Goal: Transaction & Acquisition: Purchase product/service

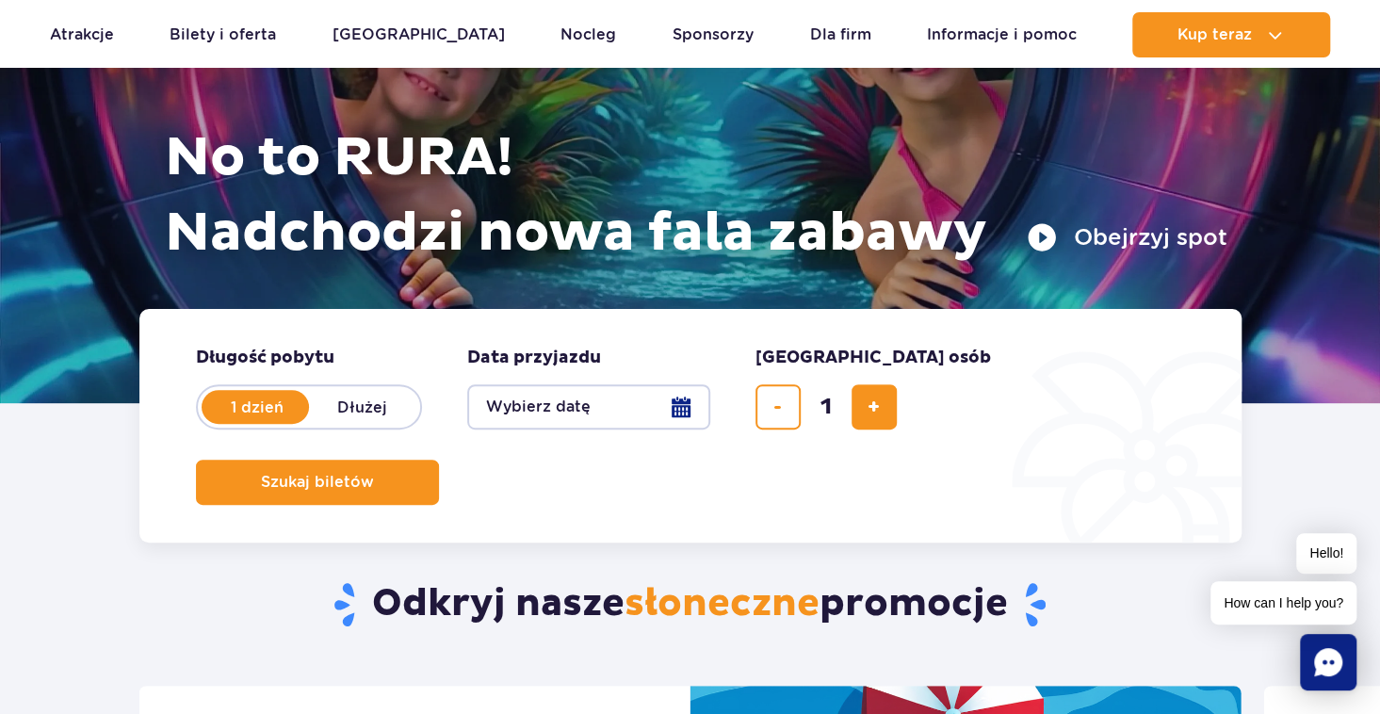
scroll to position [283, 0]
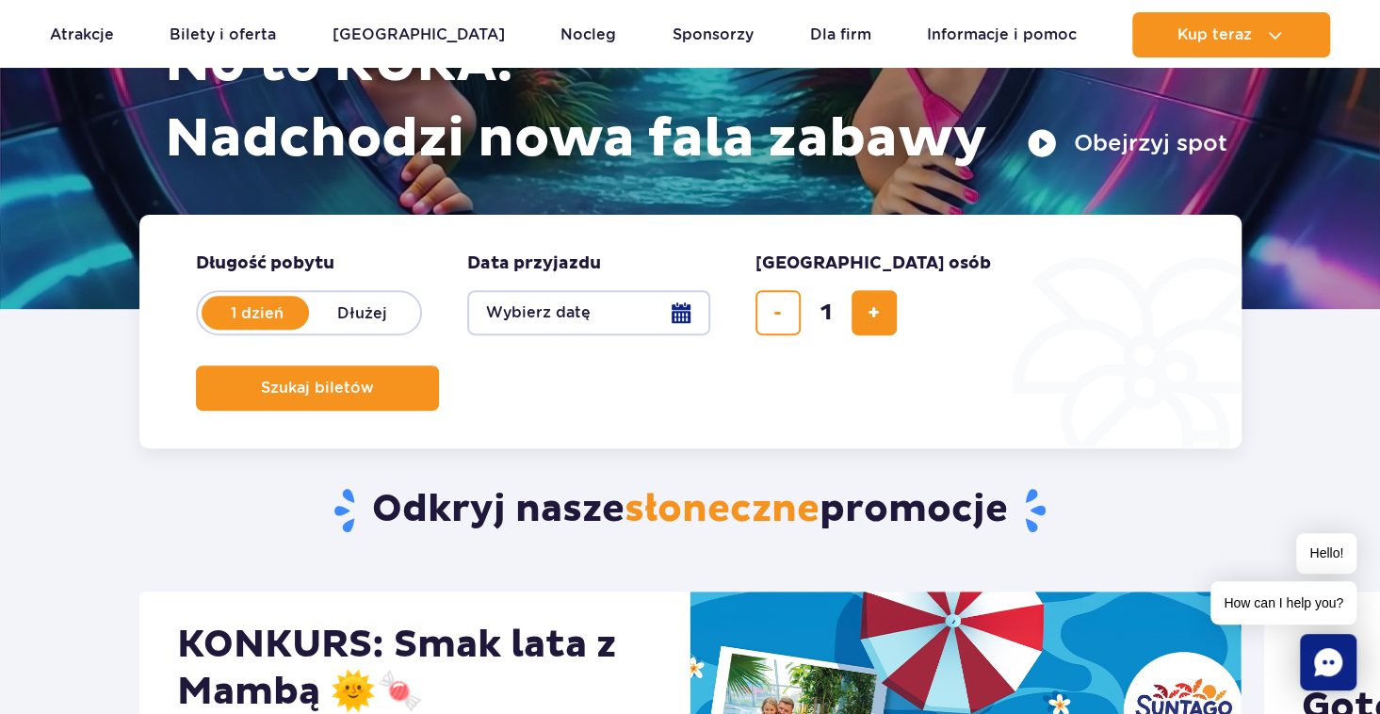
click at [665, 308] on button "Wybierz datę" at bounding box center [588, 312] width 243 height 45
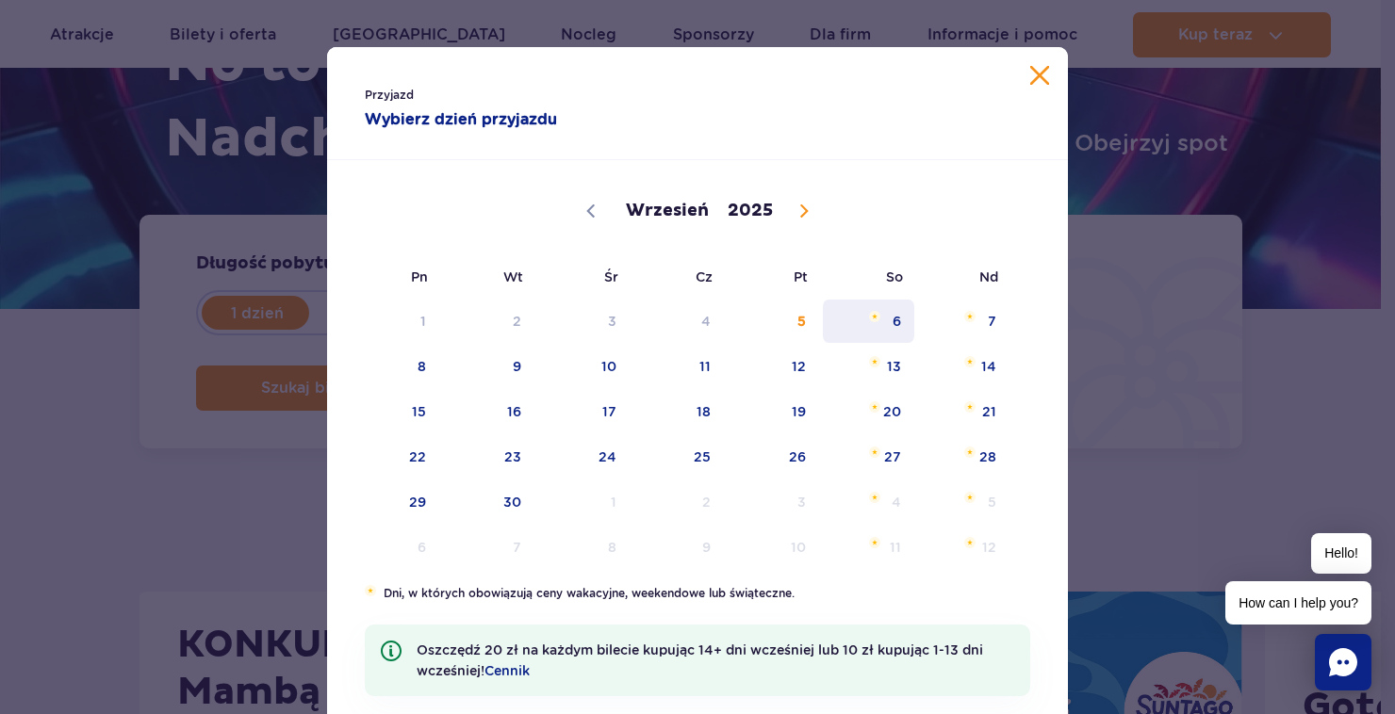
click at [878, 323] on span "6" at bounding box center [868, 321] width 95 height 43
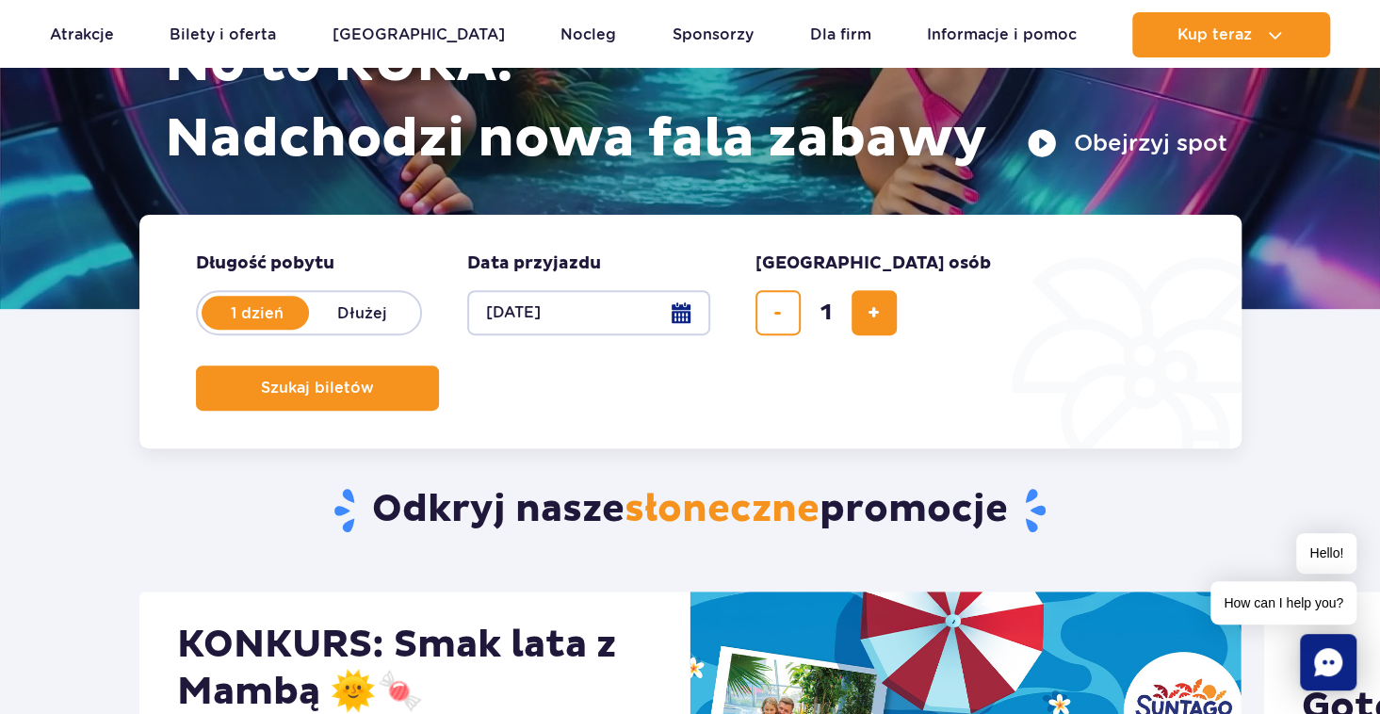
click at [878, 313] on span "dodaj bilet" at bounding box center [874, 313] width 12 height 0
type input "2"
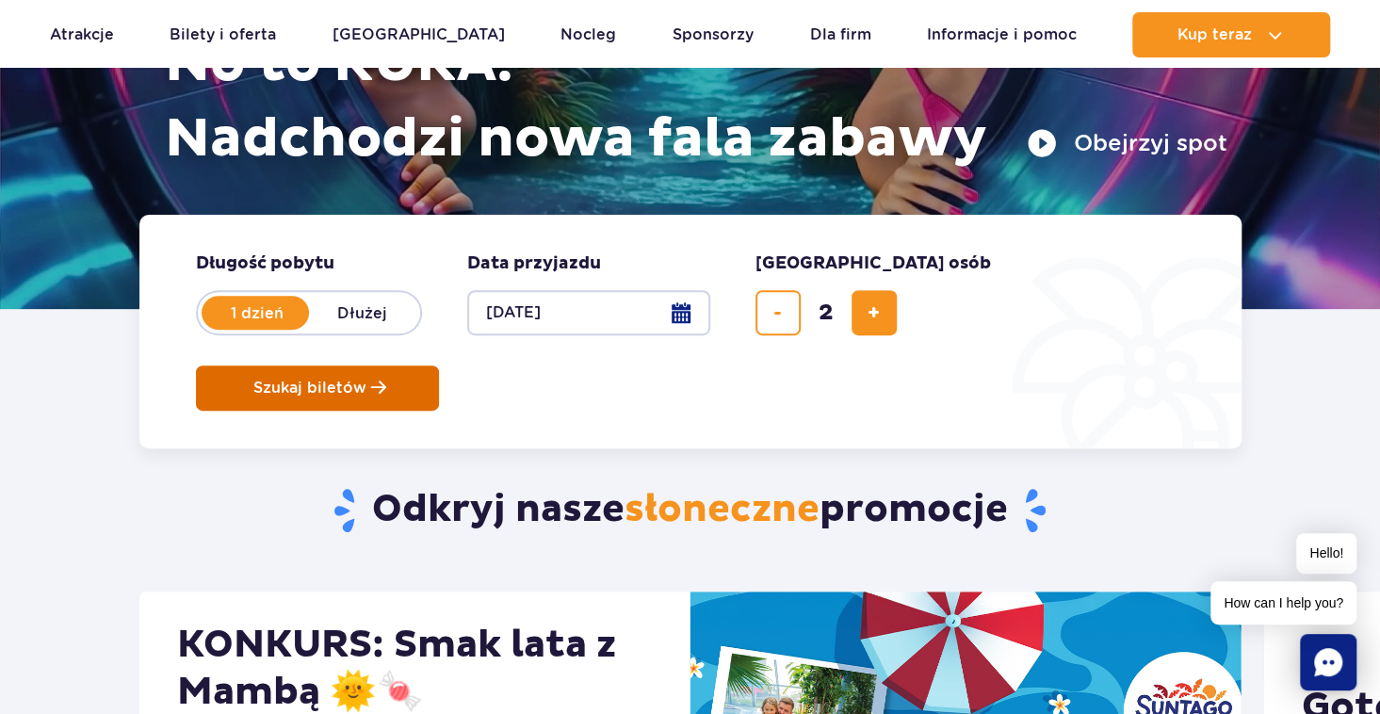
click at [439, 366] on button "Szukaj biletów" at bounding box center [317, 388] width 243 height 45
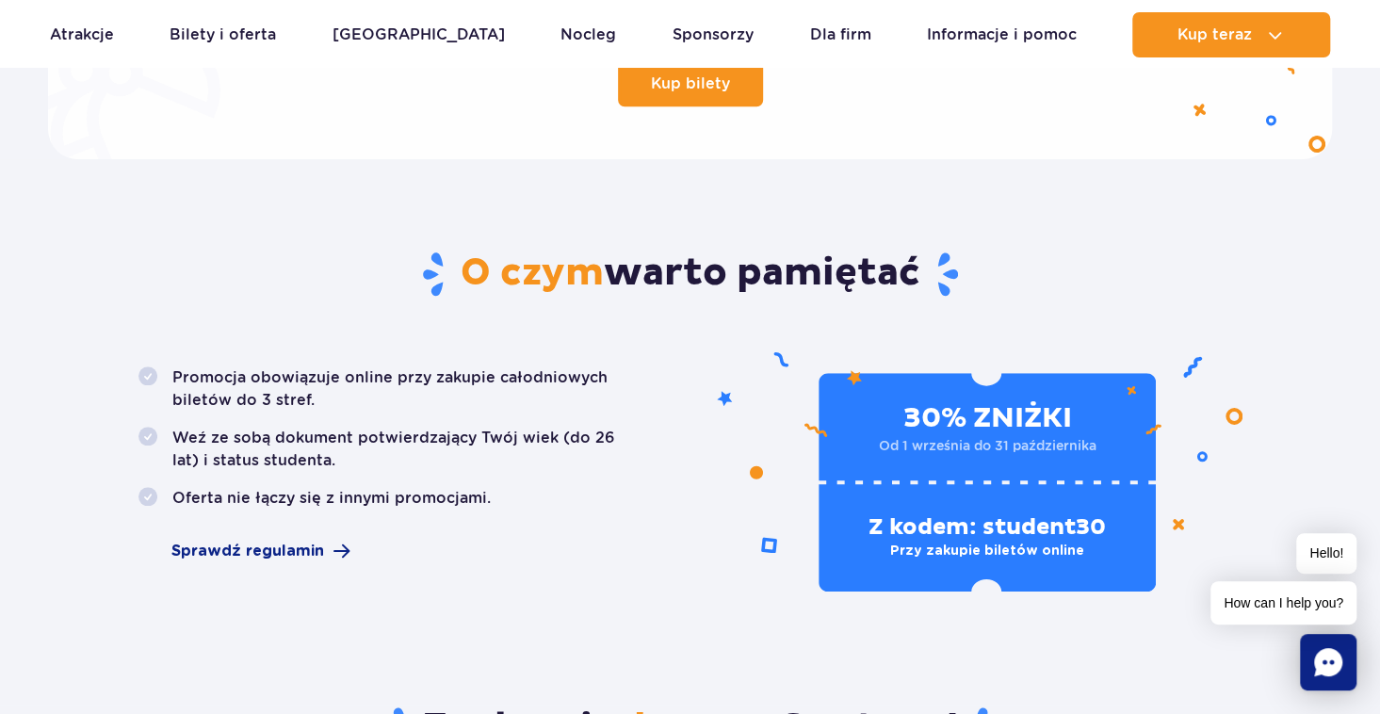
scroll to position [942, 0]
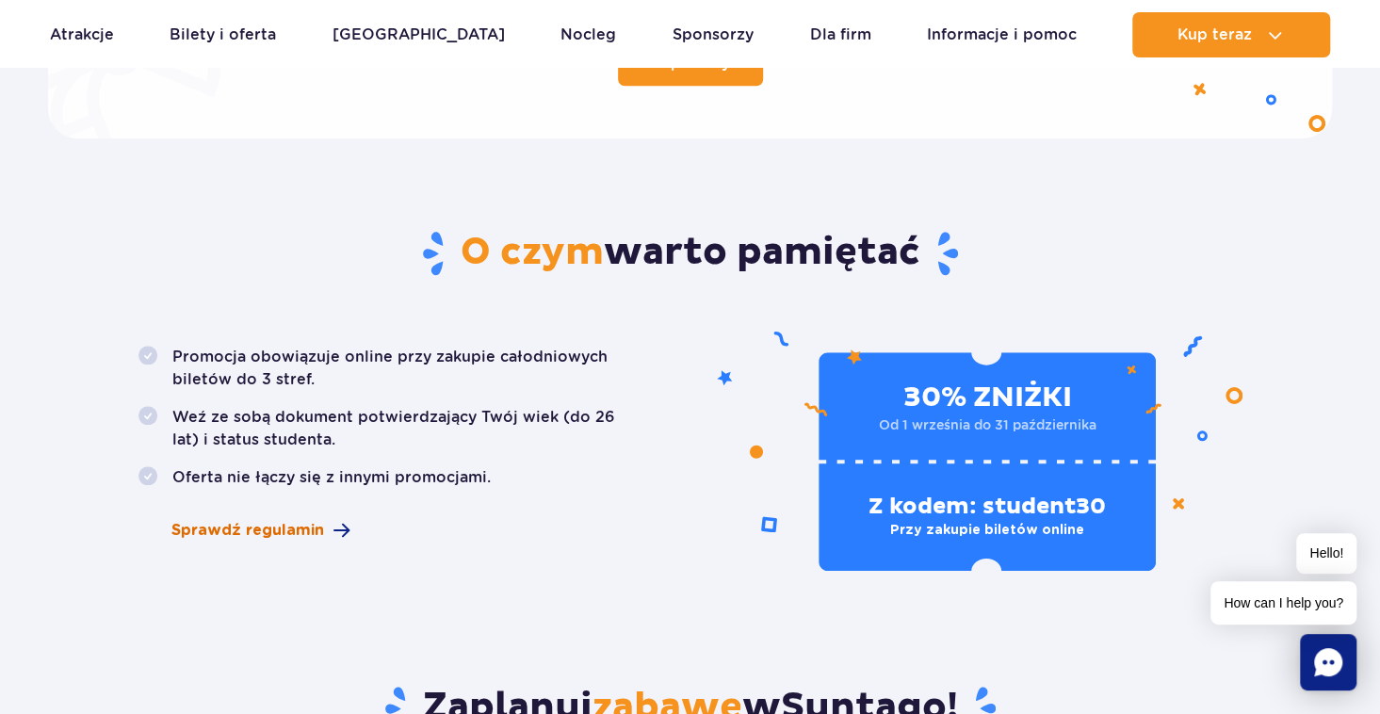
click at [195, 533] on span "Sprawdź regulamin" at bounding box center [247, 530] width 153 height 23
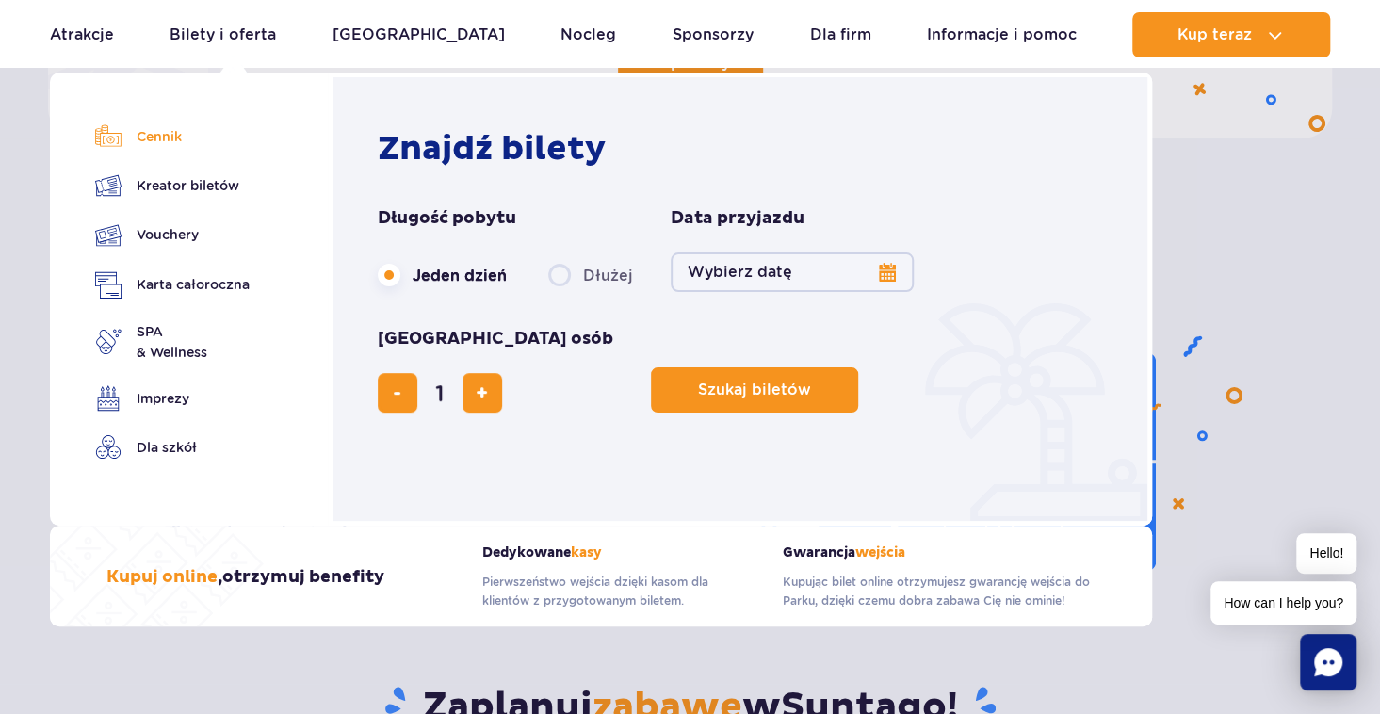
click at [166, 139] on link "Cennik" at bounding box center [172, 136] width 155 height 26
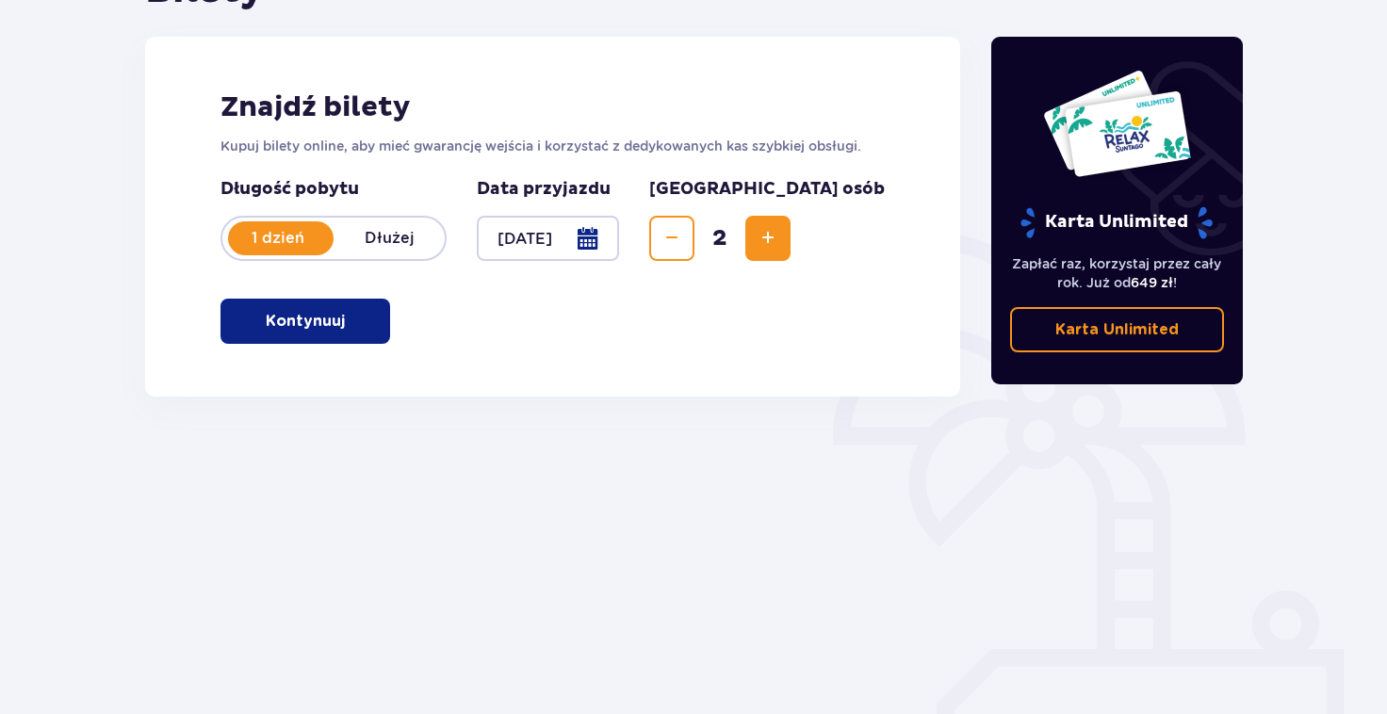
scroll to position [246, 0]
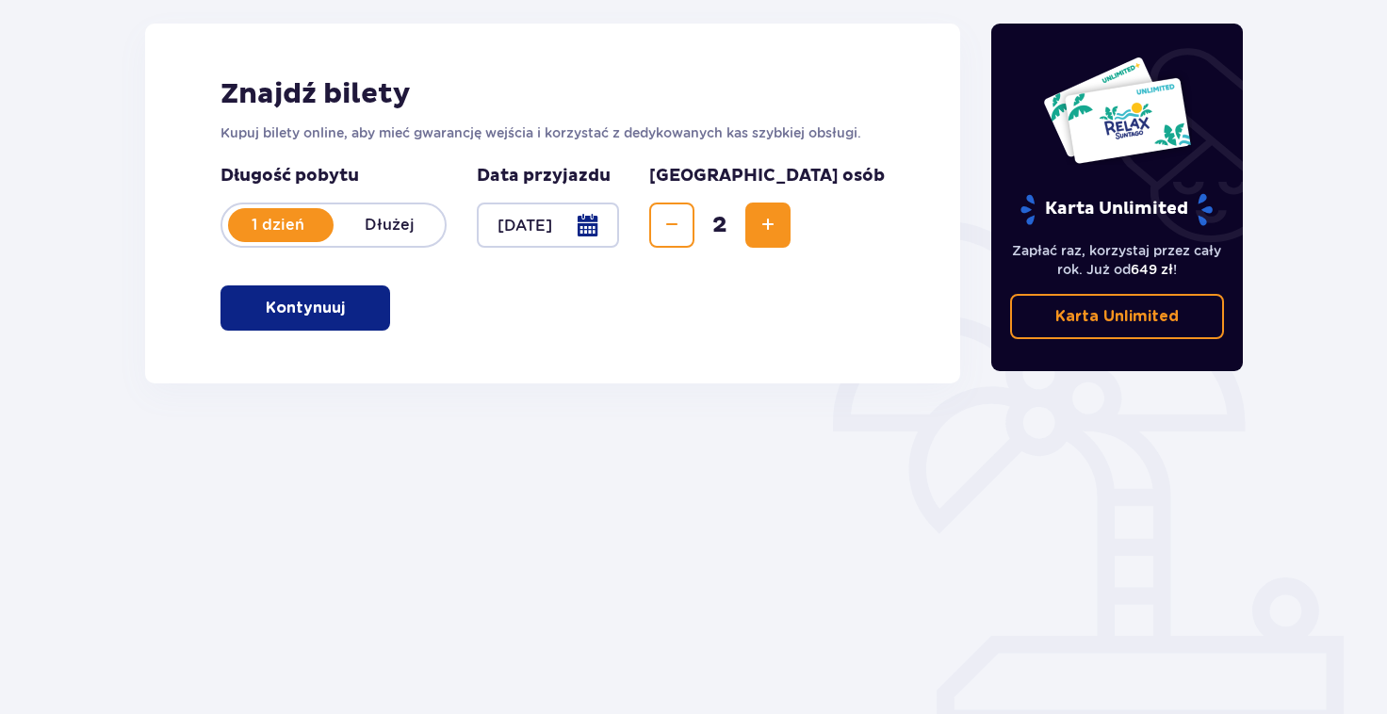
click at [309, 314] on p "Kontynuuj" at bounding box center [305, 308] width 79 height 21
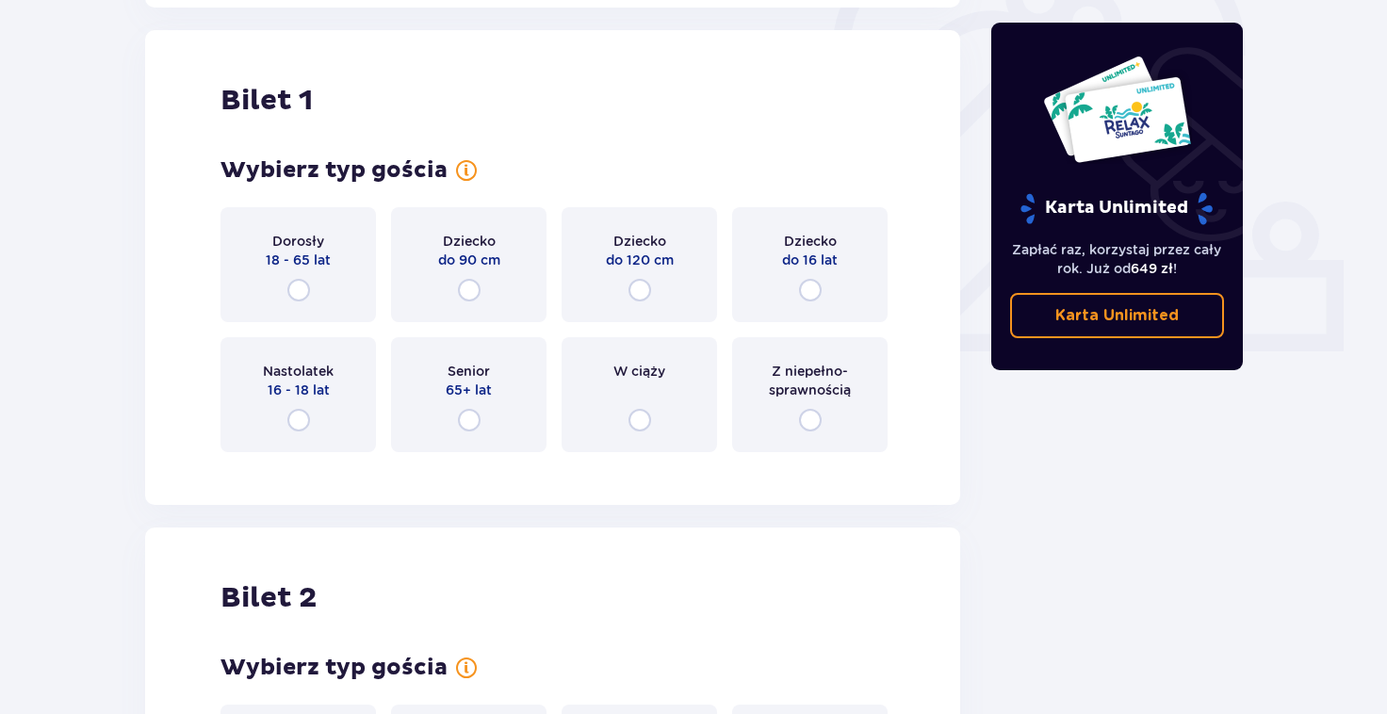
scroll to position [629, 0]
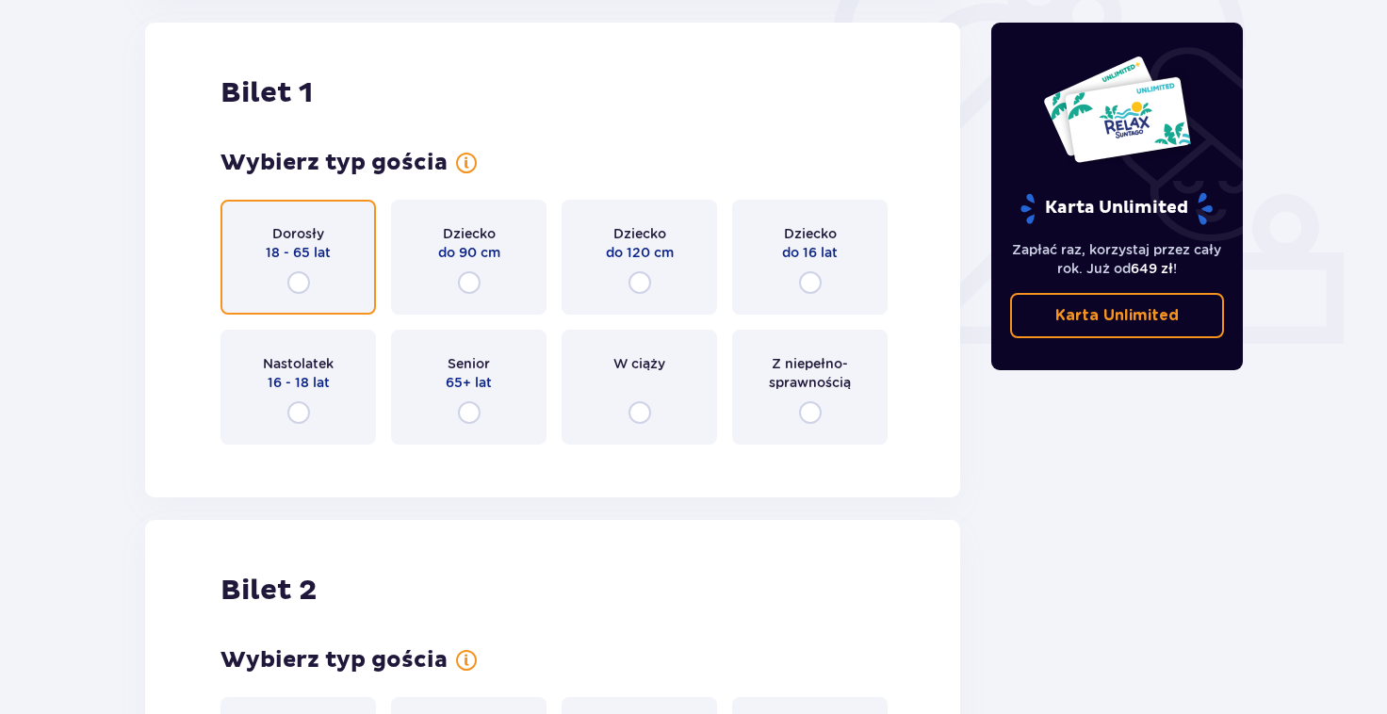
click at [305, 285] on input "radio" at bounding box center [298, 282] width 23 height 23
radio input "true"
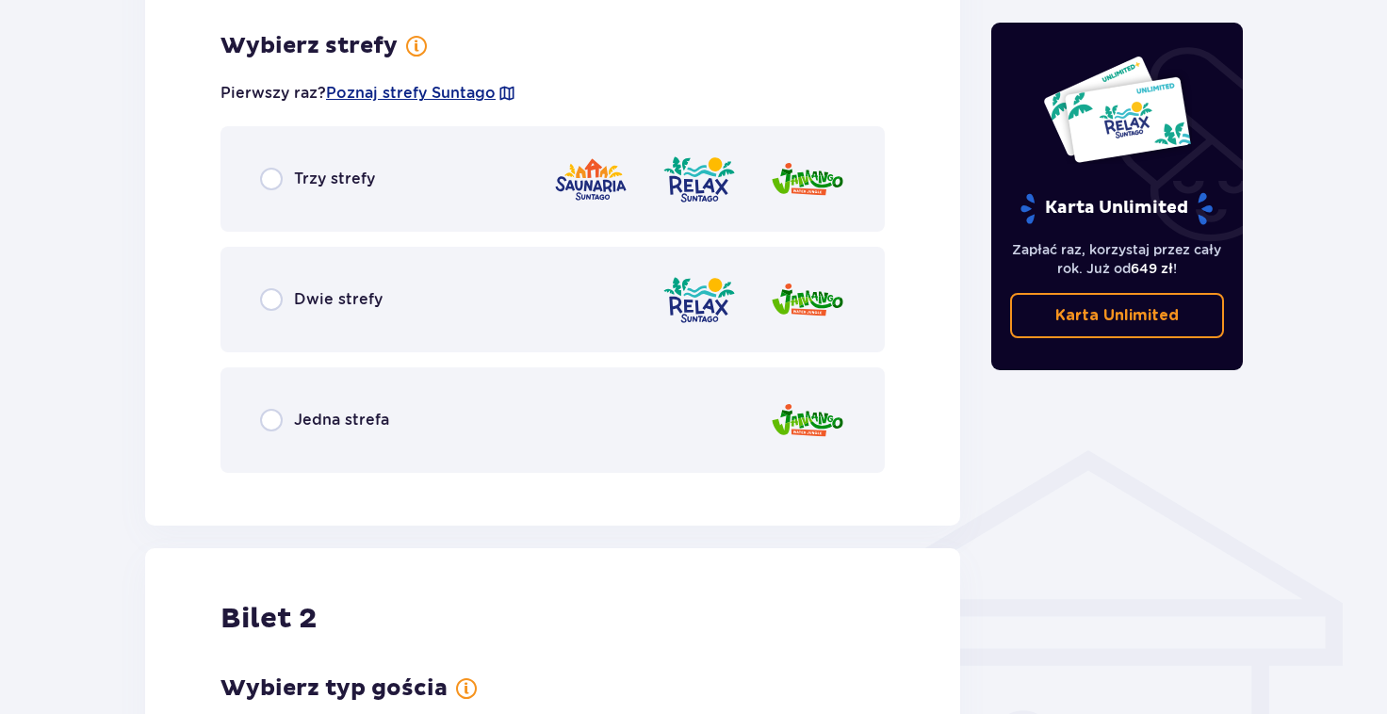
scroll to position [1089, 0]
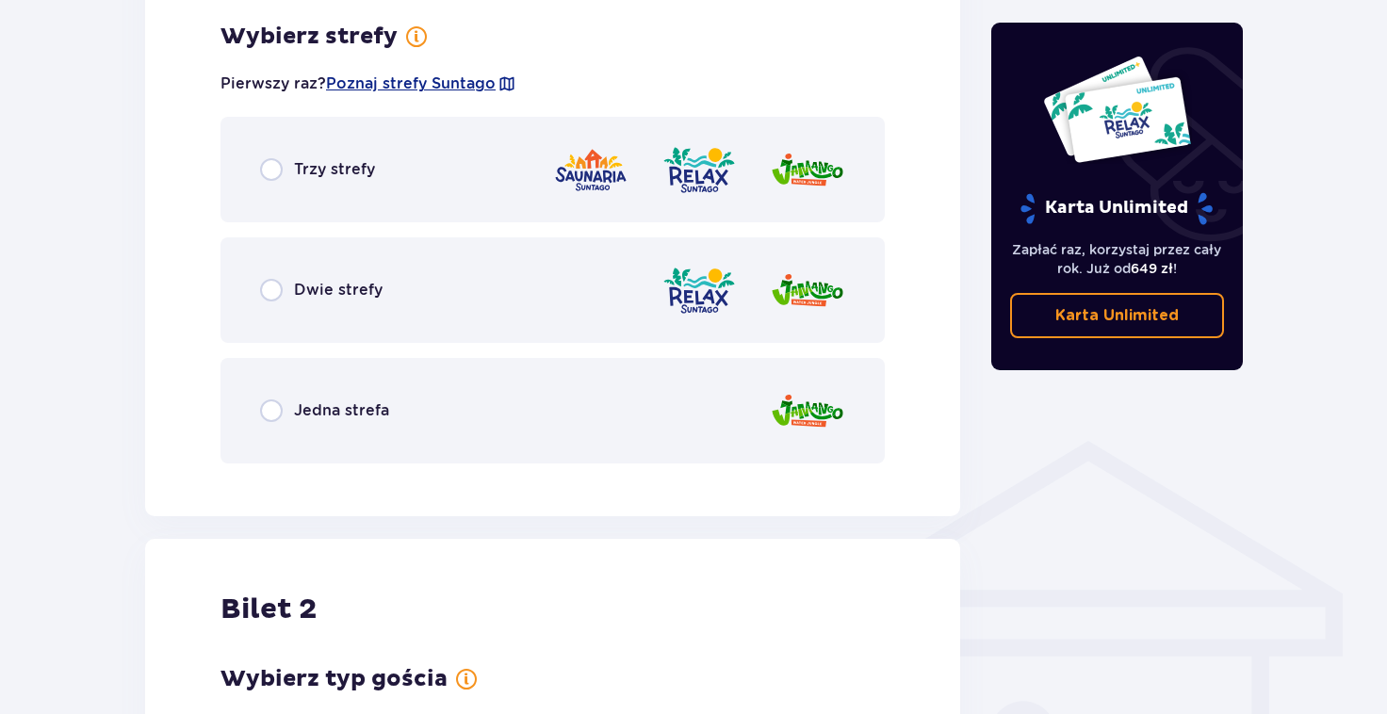
click at [370, 419] on p "Jedna strefa" at bounding box center [341, 410] width 95 height 21
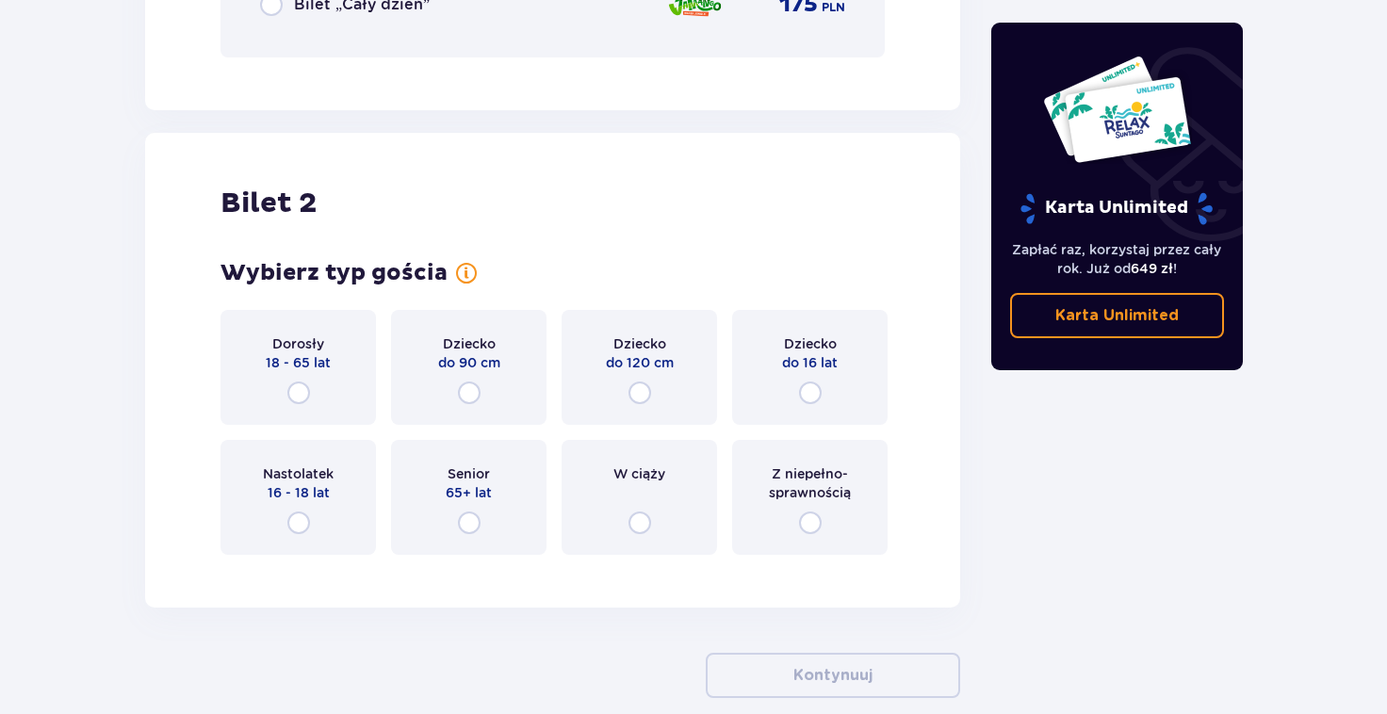
scroll to position [2039, 0]
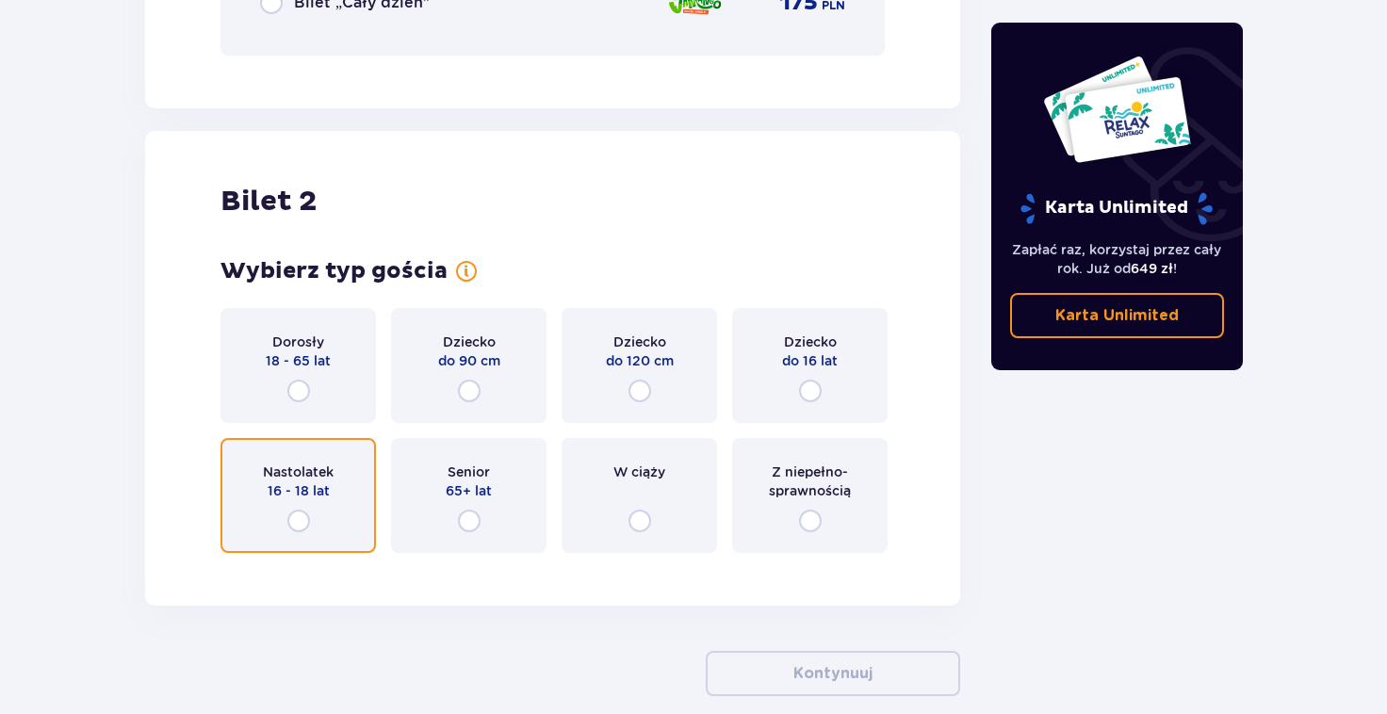
click at [302, 526] on input "radio" at bounding box center [298, 521] width 23 height 23
radio input "true"
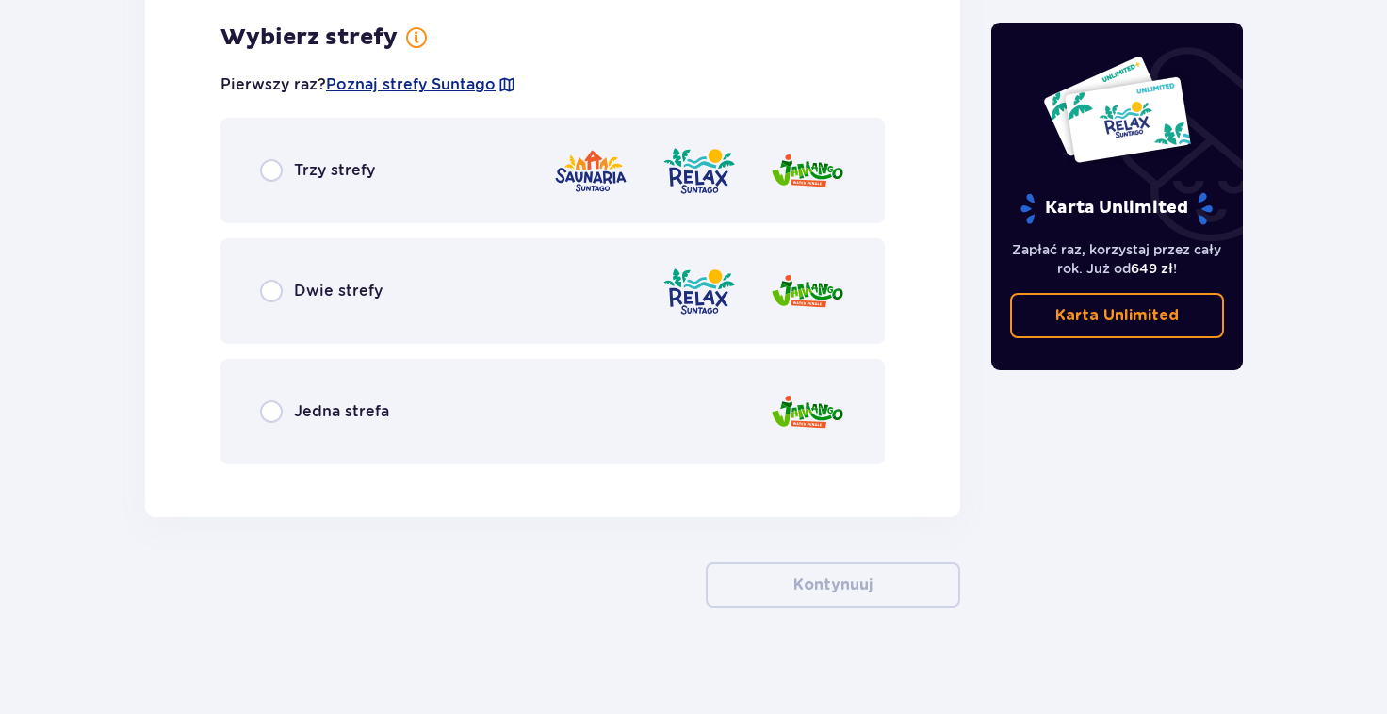
scroll to position [2607, 0]
click at [323, 412] on p "Jedna strefa" at bounding box center [341, 410] width 95 height 21
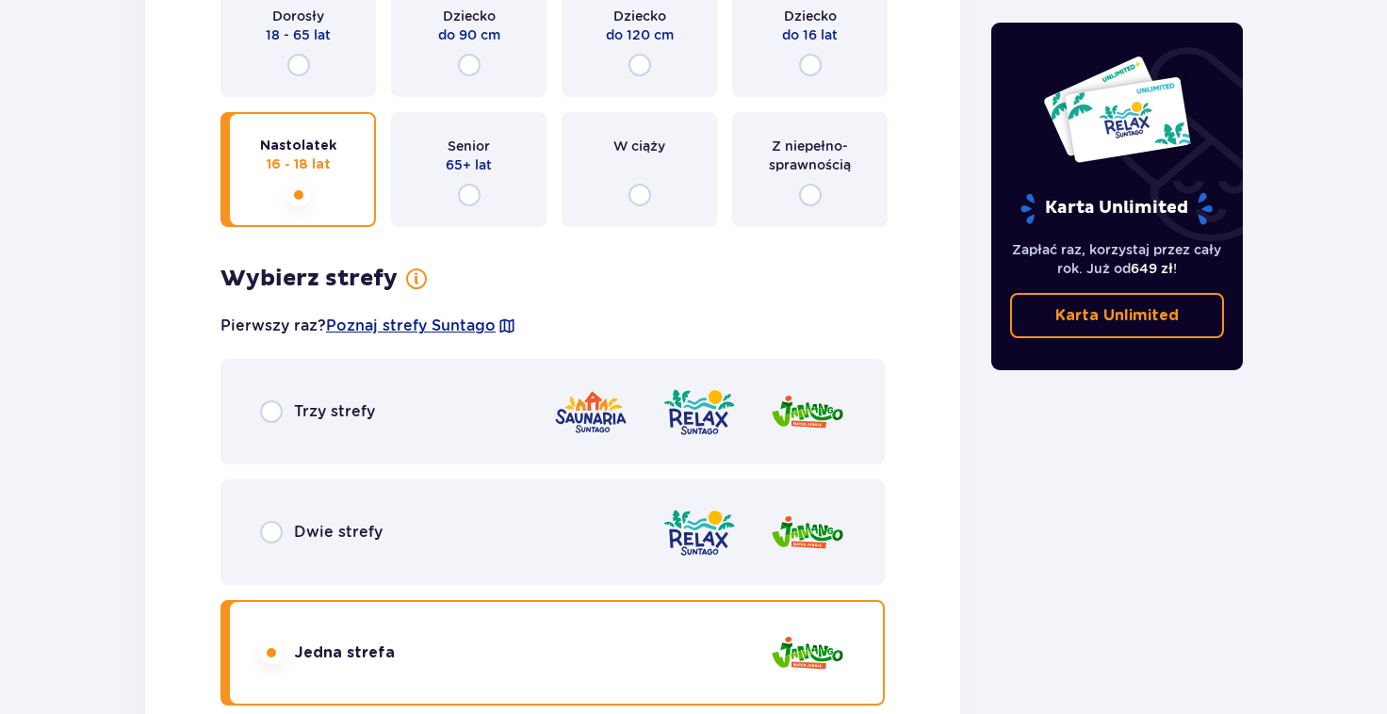
scroll to position [2332, 0]
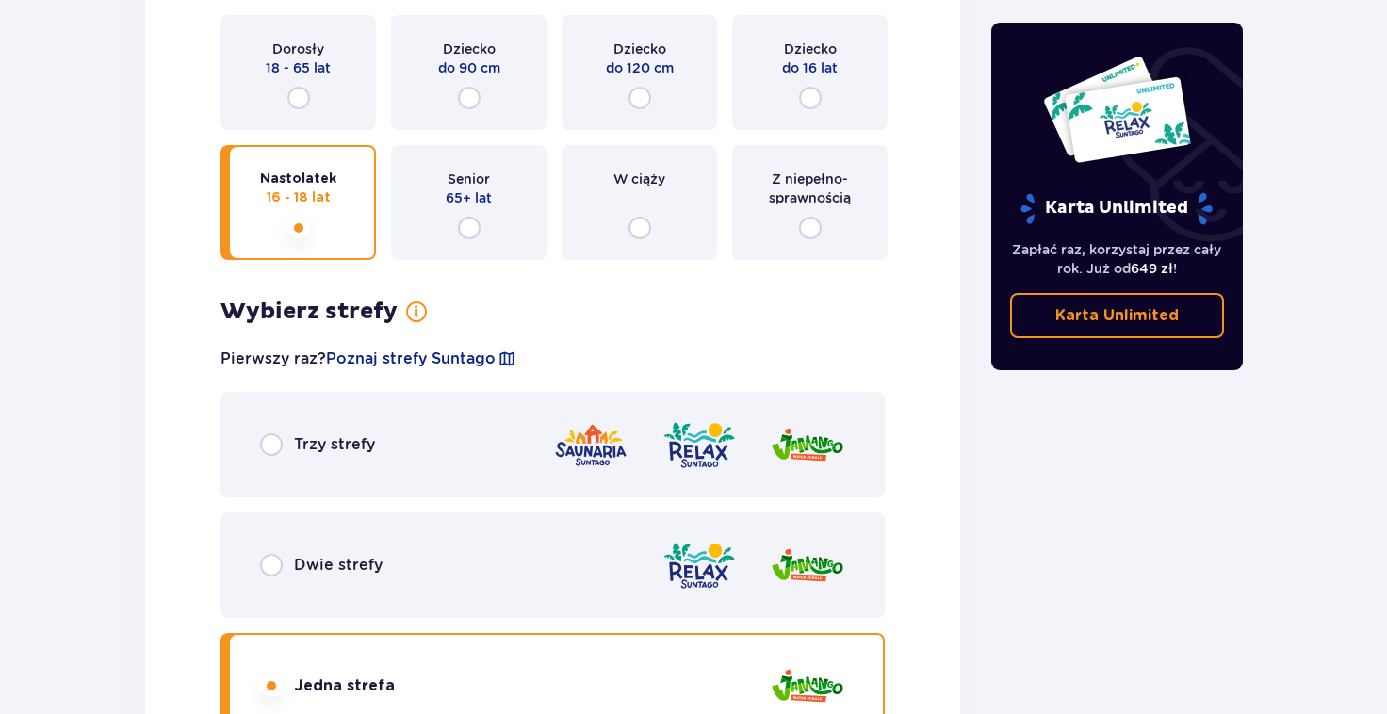
click at [826, 104] on div "Dziecko do 16 lat" at bounding box center [809, 72] width 155 height 115
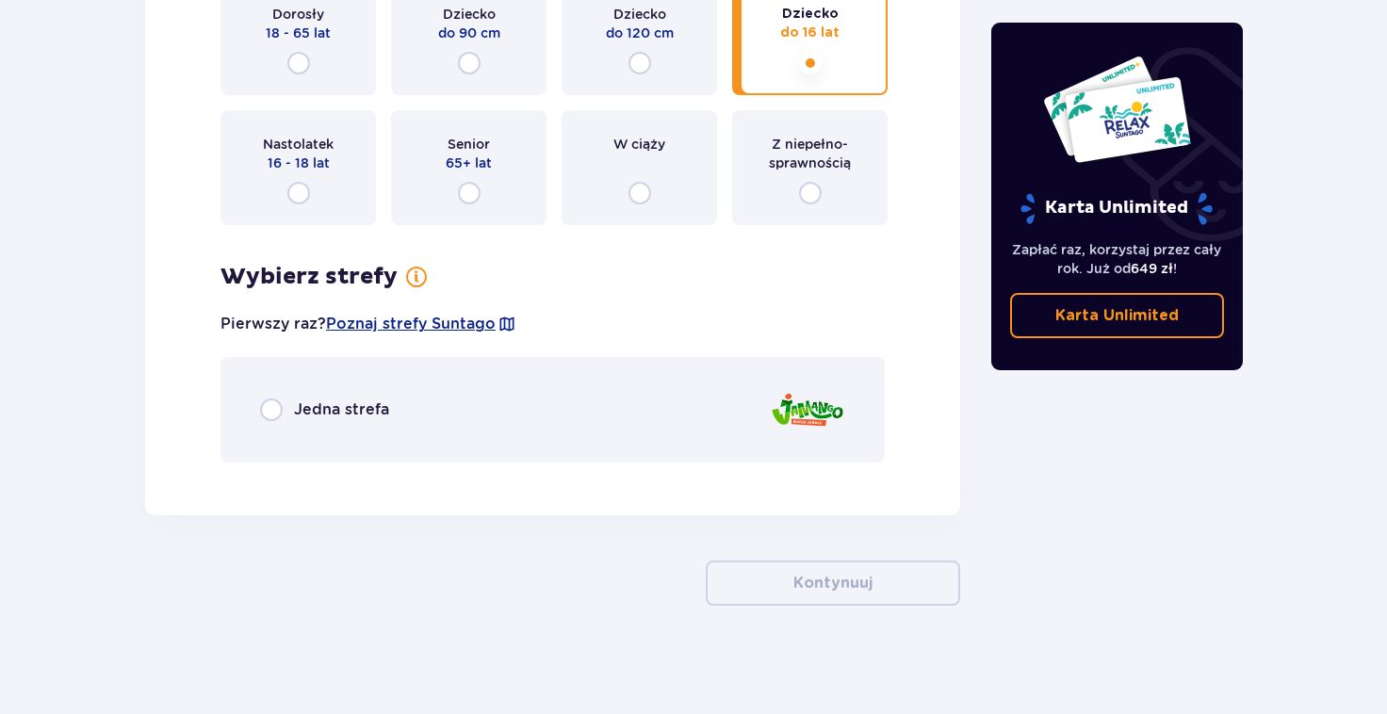
scroll to position [2372, 0]
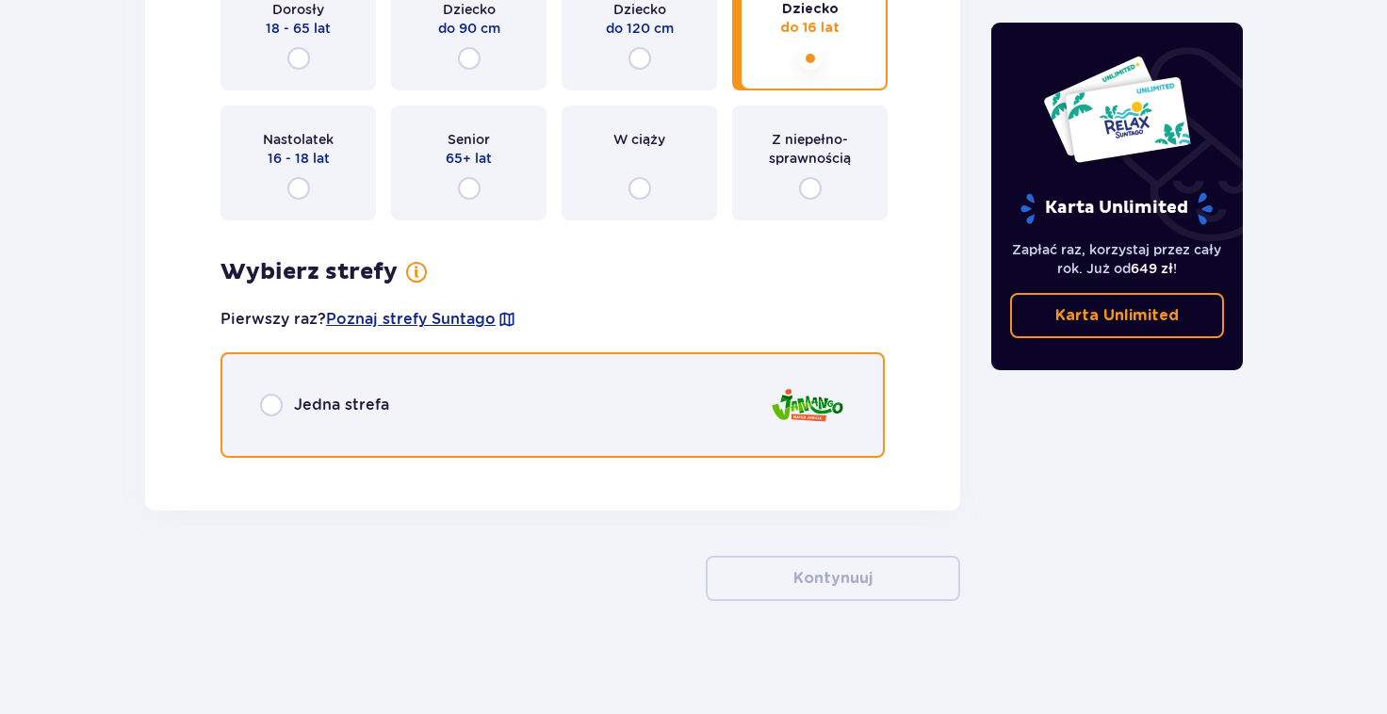
click at [272, 407] on input "radio" at bounding box center [271, 405] width 23 height 23
radio input "true"
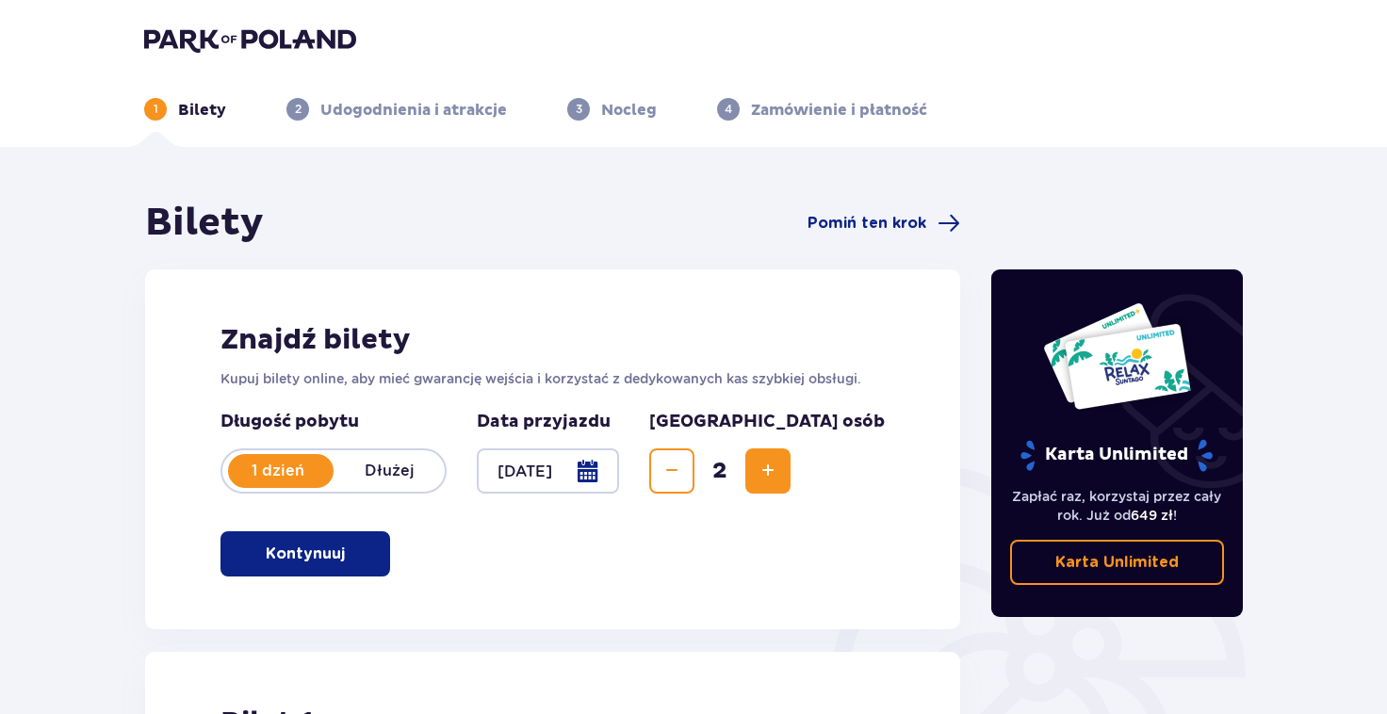
scroll to position [0, 0]
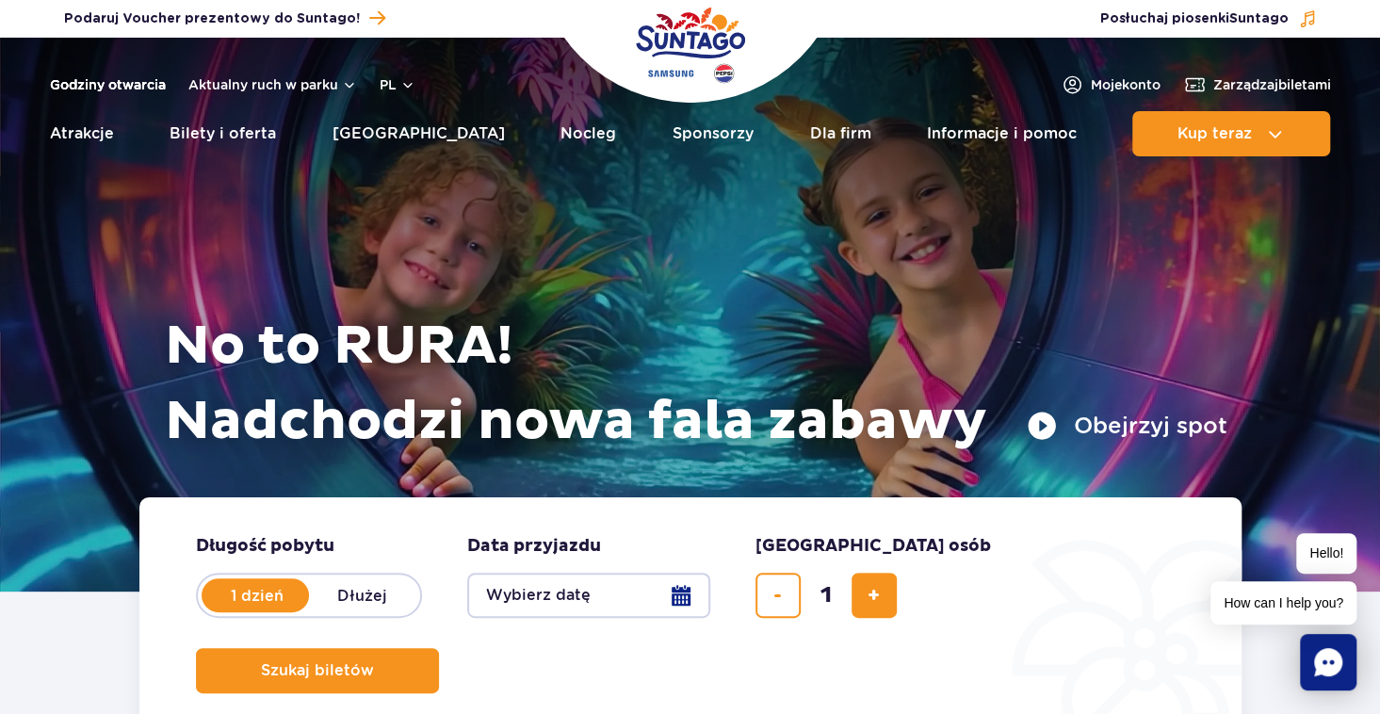
click at [126, 93] on link "Godziny otwarcia" at bounding box center [108, 84] width 116 height 19
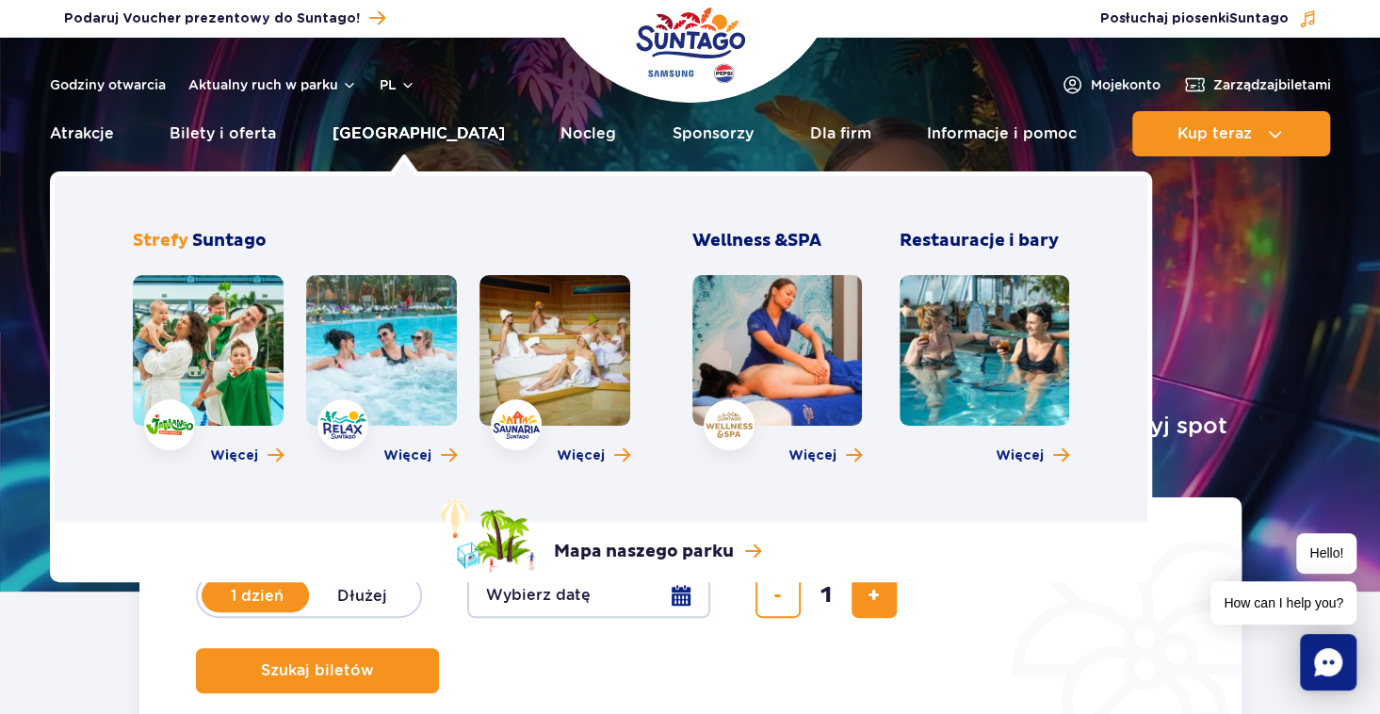
click at [413, 135] on link "[GEOGRAPHIC_DATA]" at bounding box center [419, 133] width 172 height 45
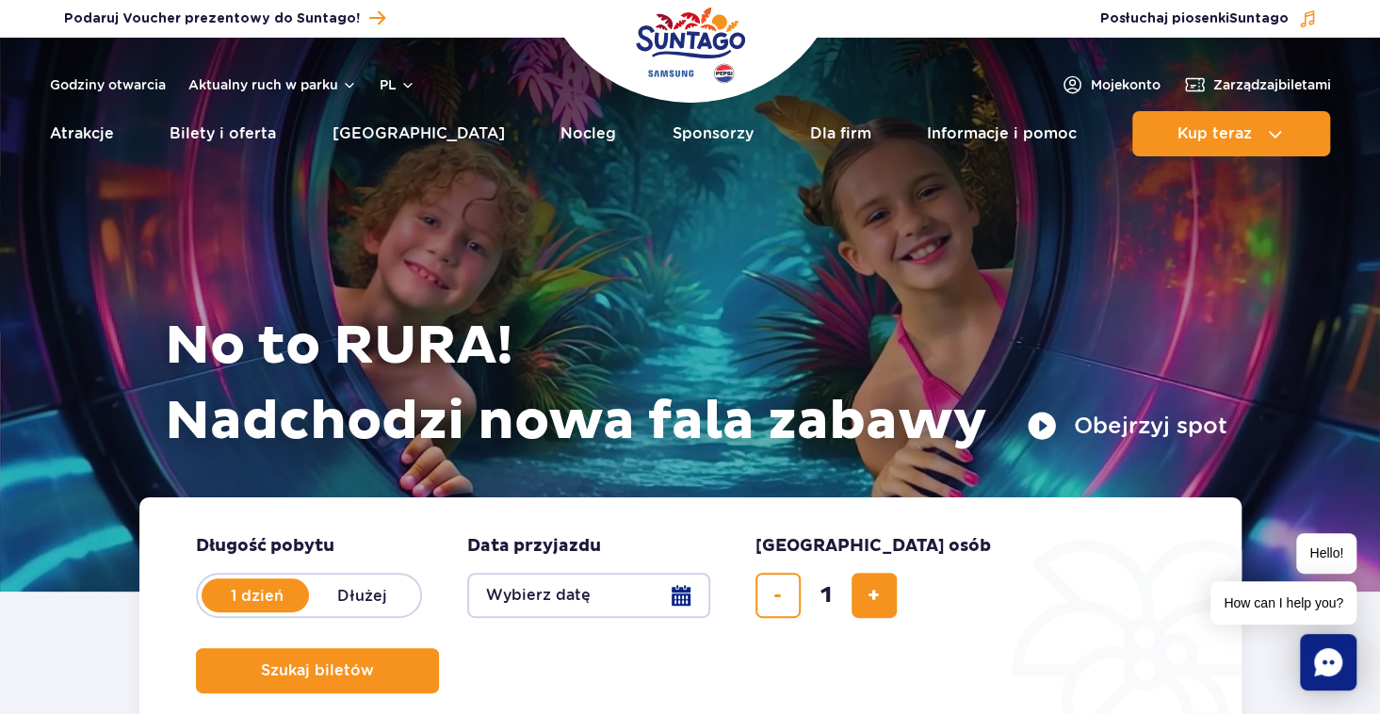
click at [912, 314] on h1 "No to RURA! Nadchodzi nowa fala zabawy" at bounding box center [696, 384] width 1063 height 151
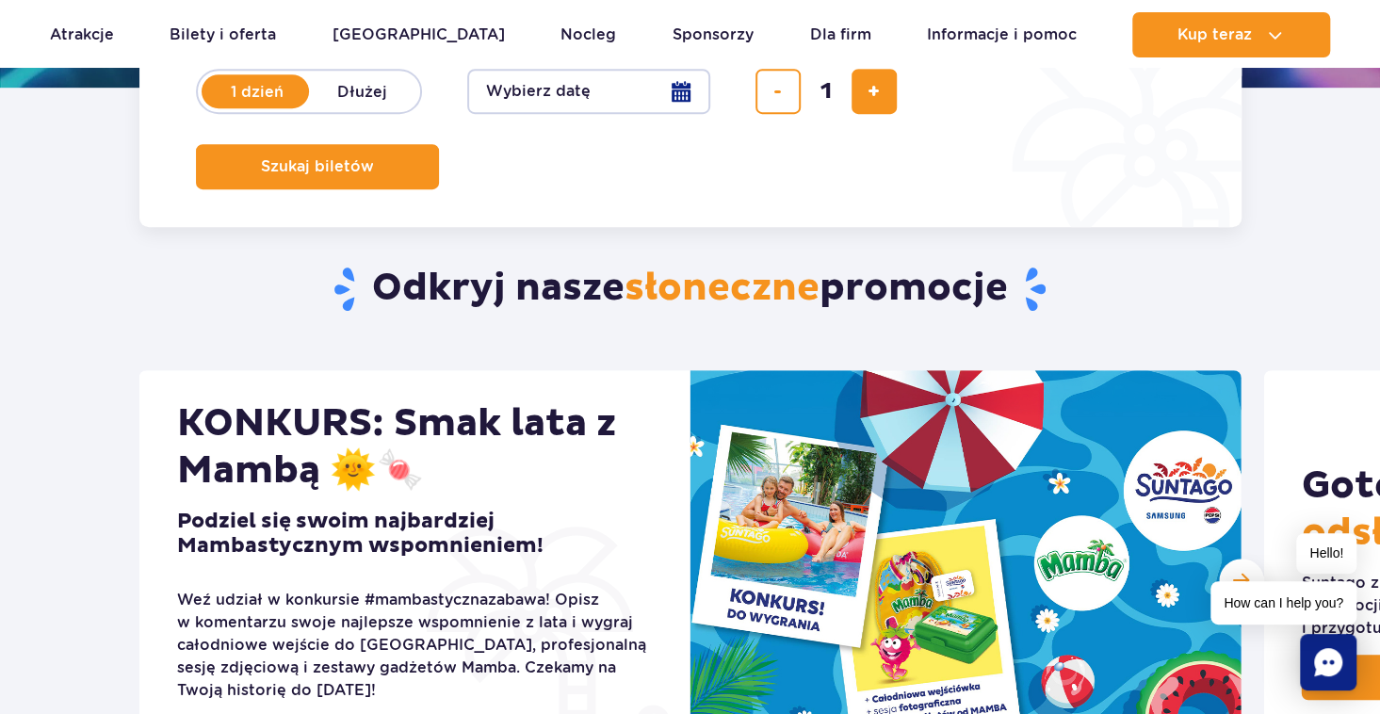
scroll to position [754, 0]
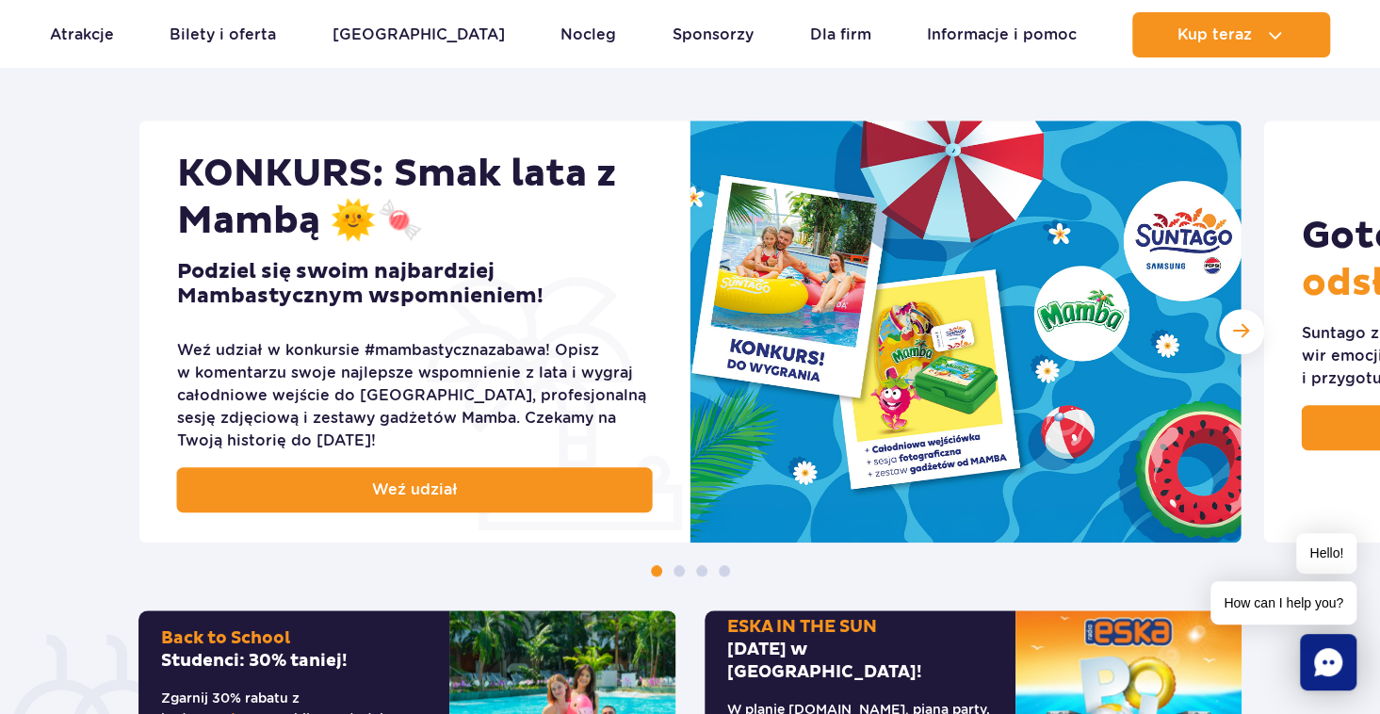
click at [817, 316] on img at bounding box center [966, 332] width 551 height 422
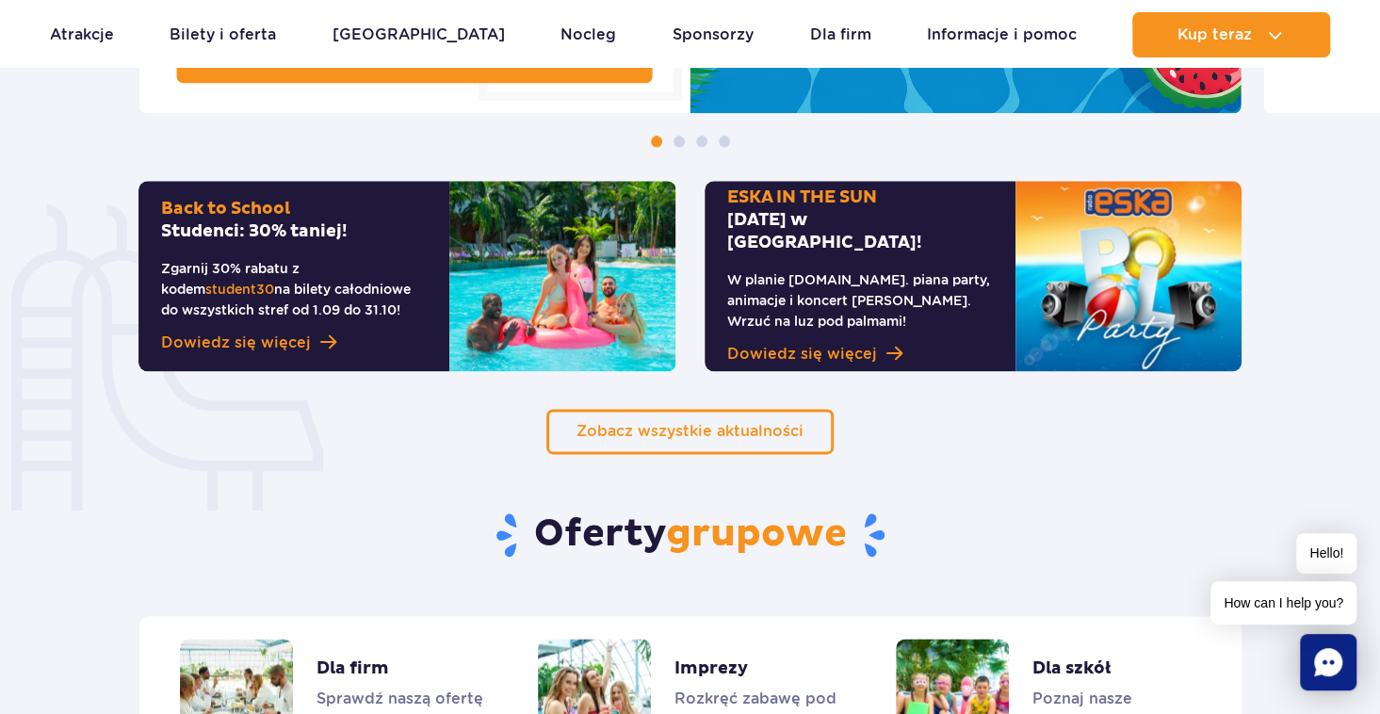
scroll to position [1225, 0]
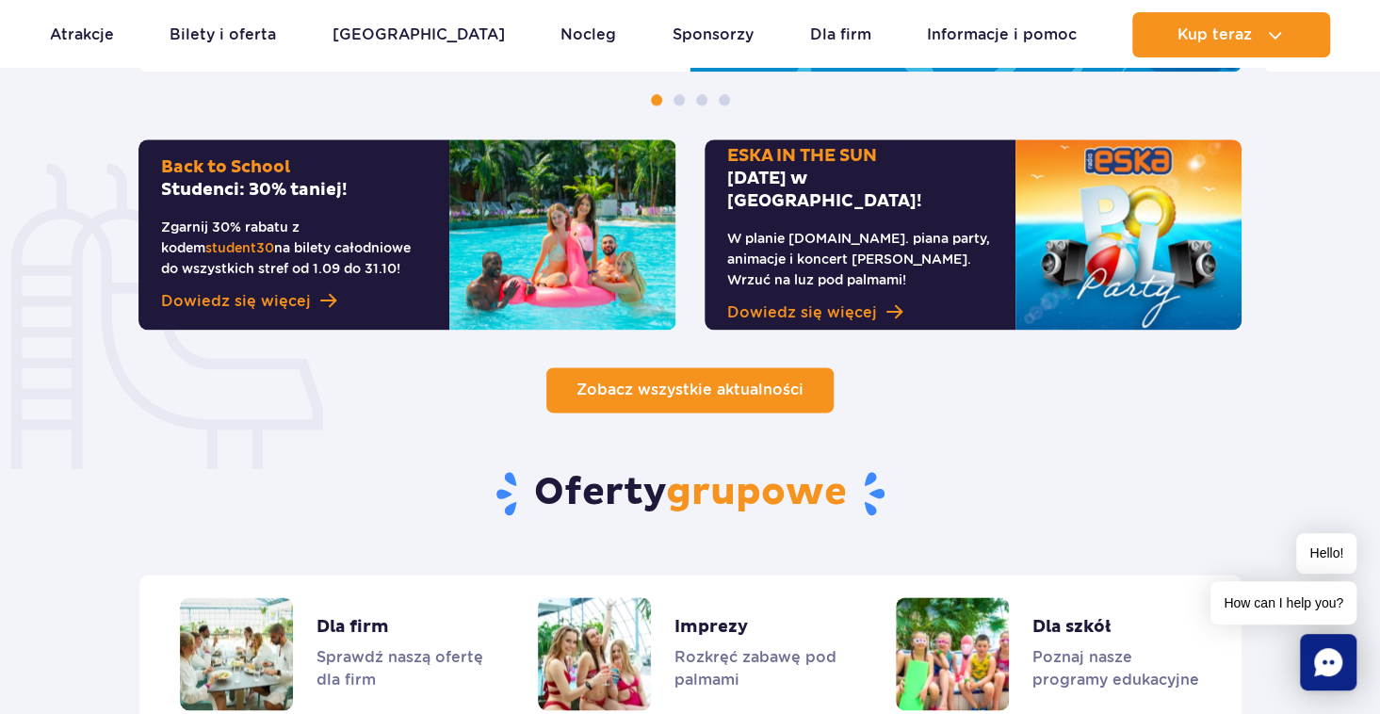
click at [735, 374] on link "Zobacz wszystkie aktualności" at bounding box center [690, 389] width 287 height 45
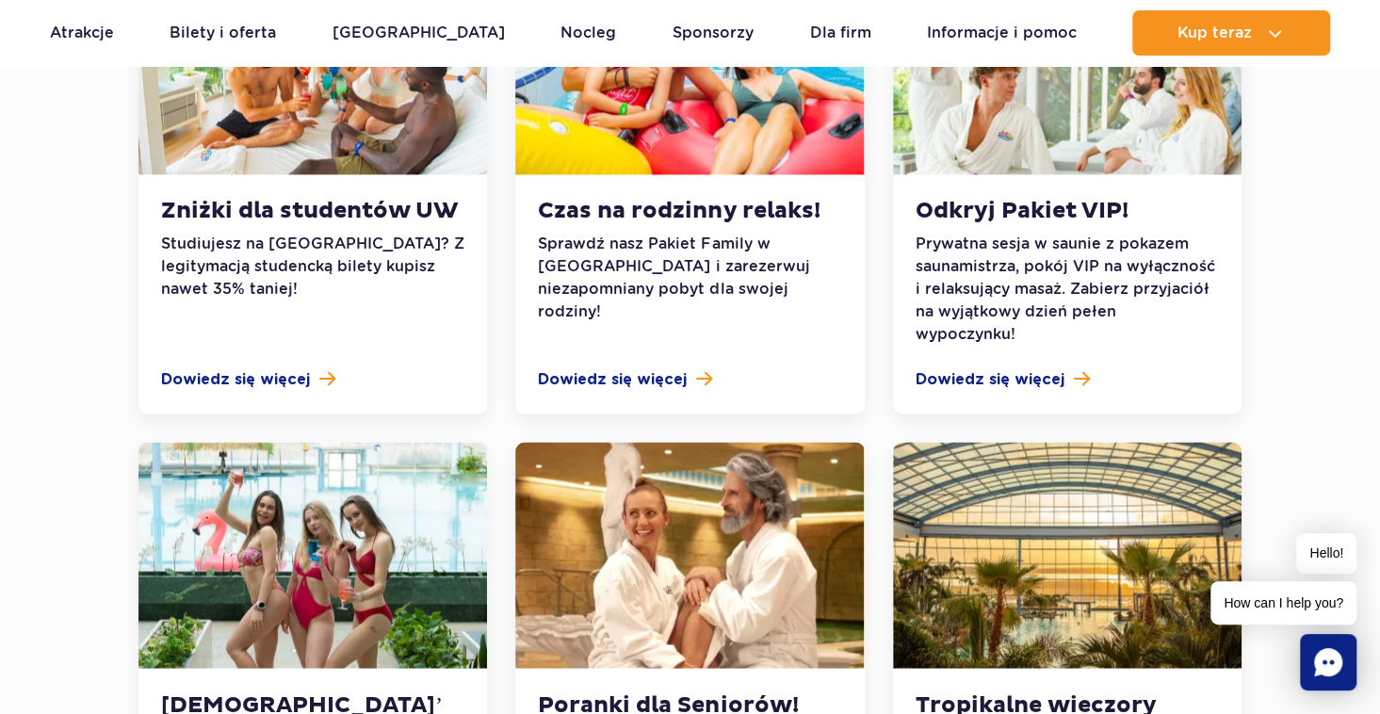
scroll to position [1696, 0]
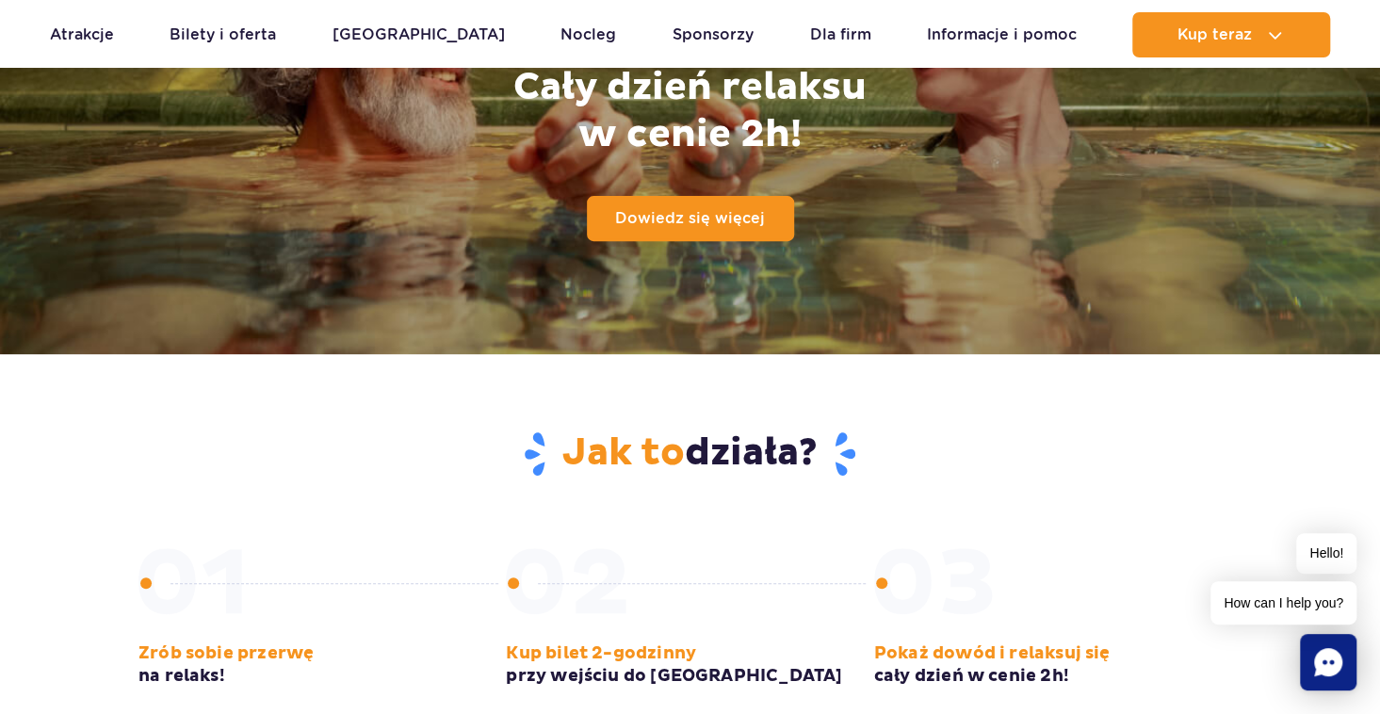
scroll to position [377, 0]
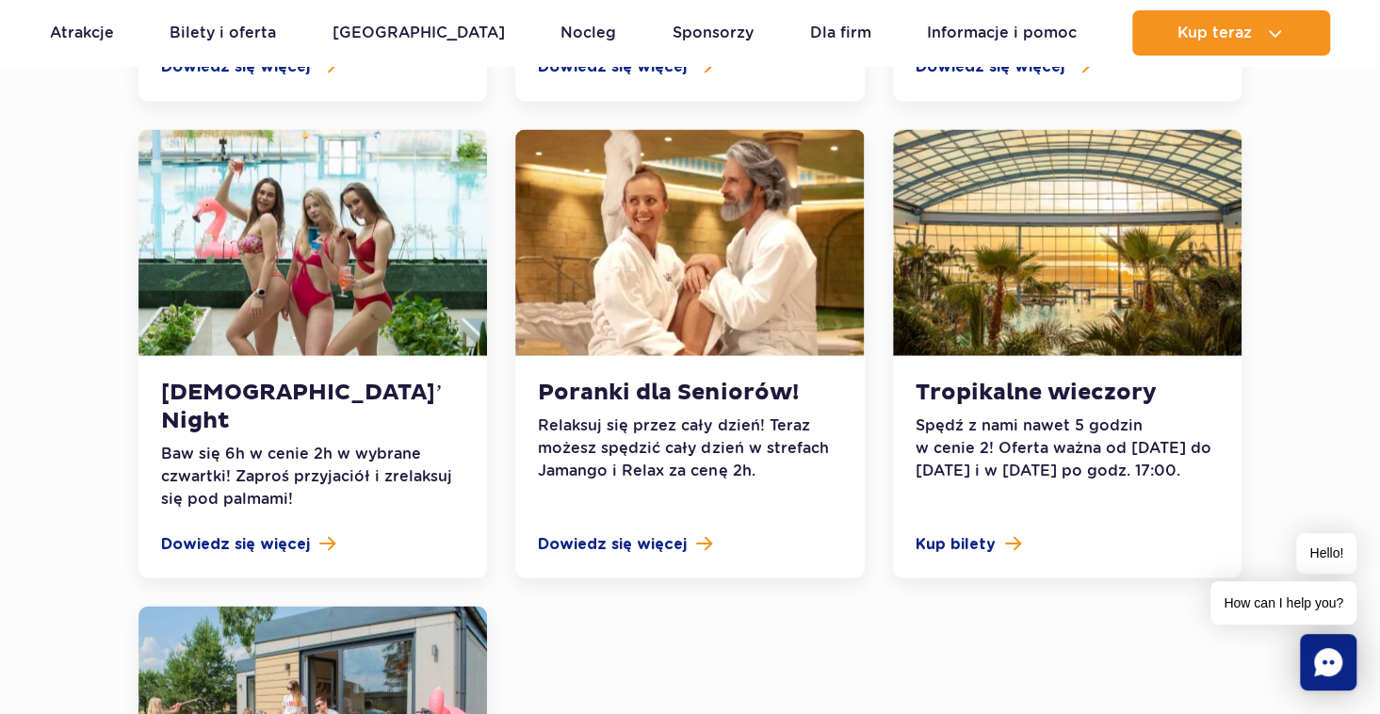
scroll to position [1828, 0]
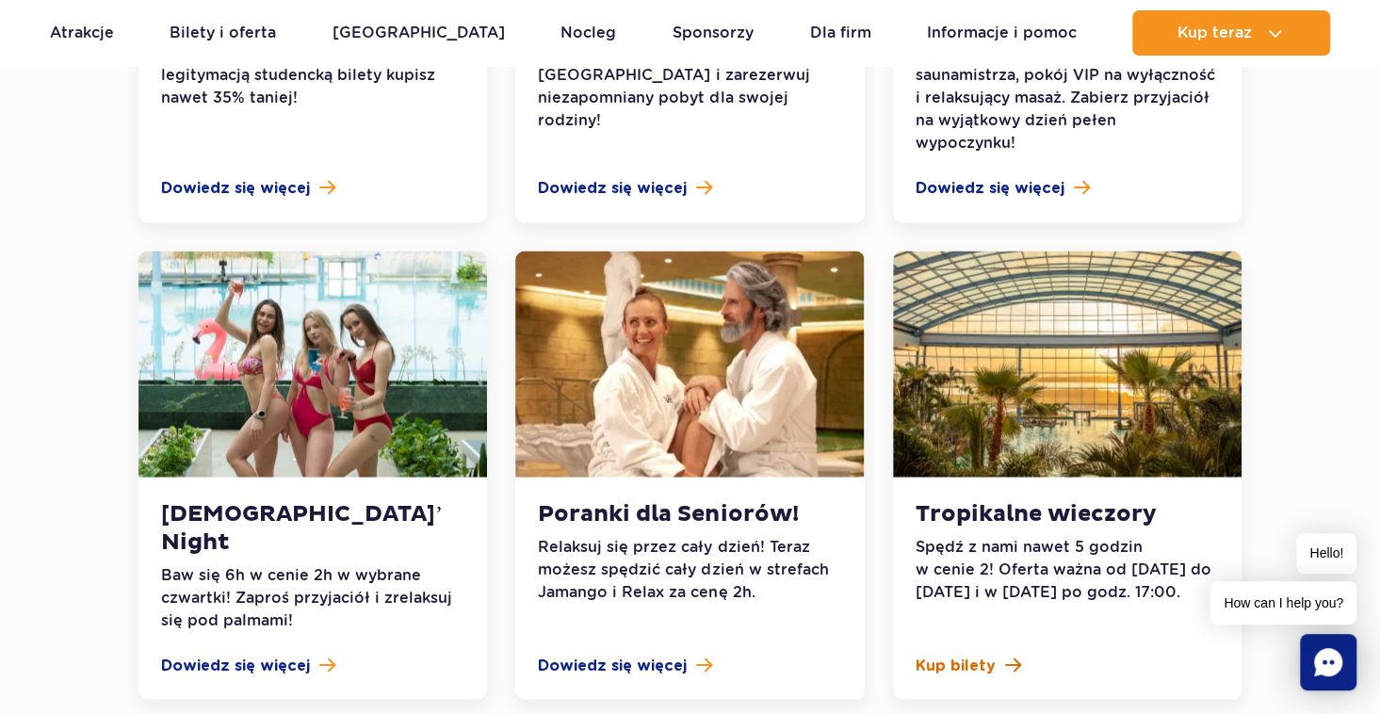
click at [980, 654] on span "Kup bilety" at bounding box center [956, 665] width 80 height 23
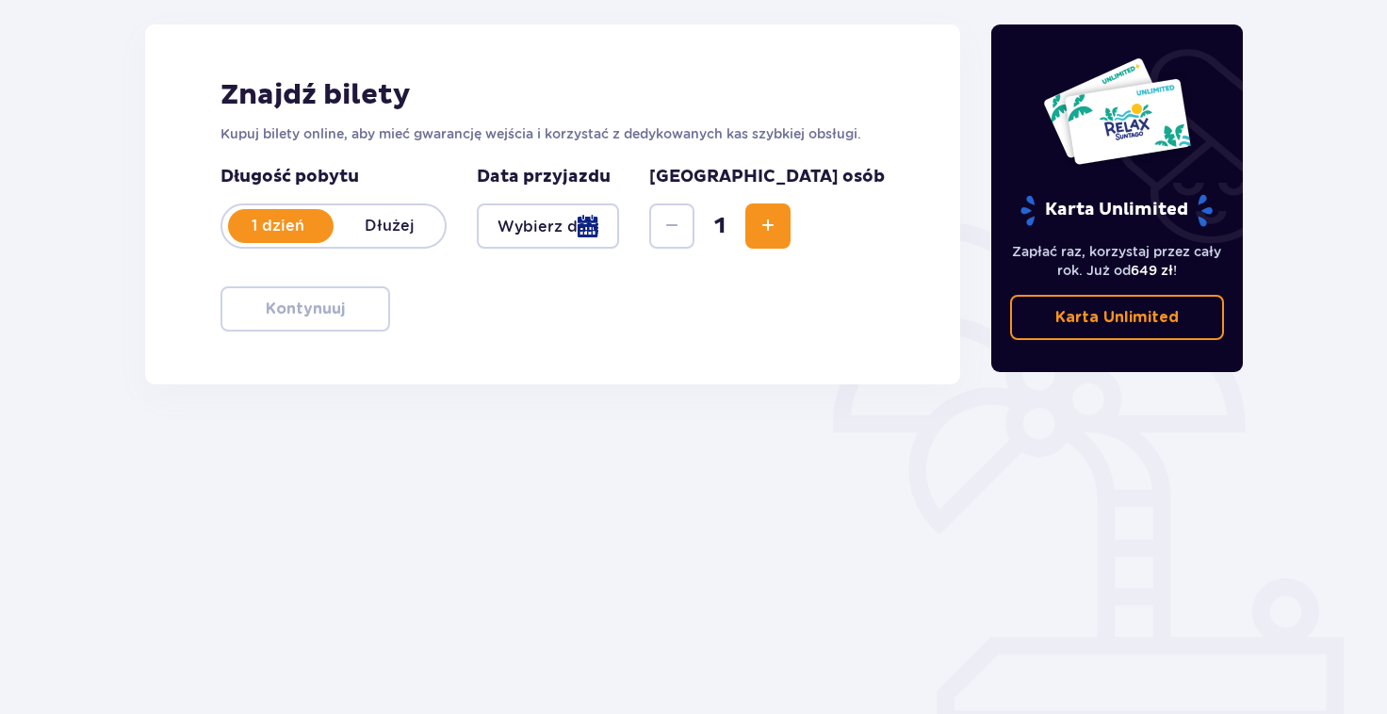
scroll to position [246, 0]
click at [619, 234] on div at bounding box center [548, 225] width 142 height 45
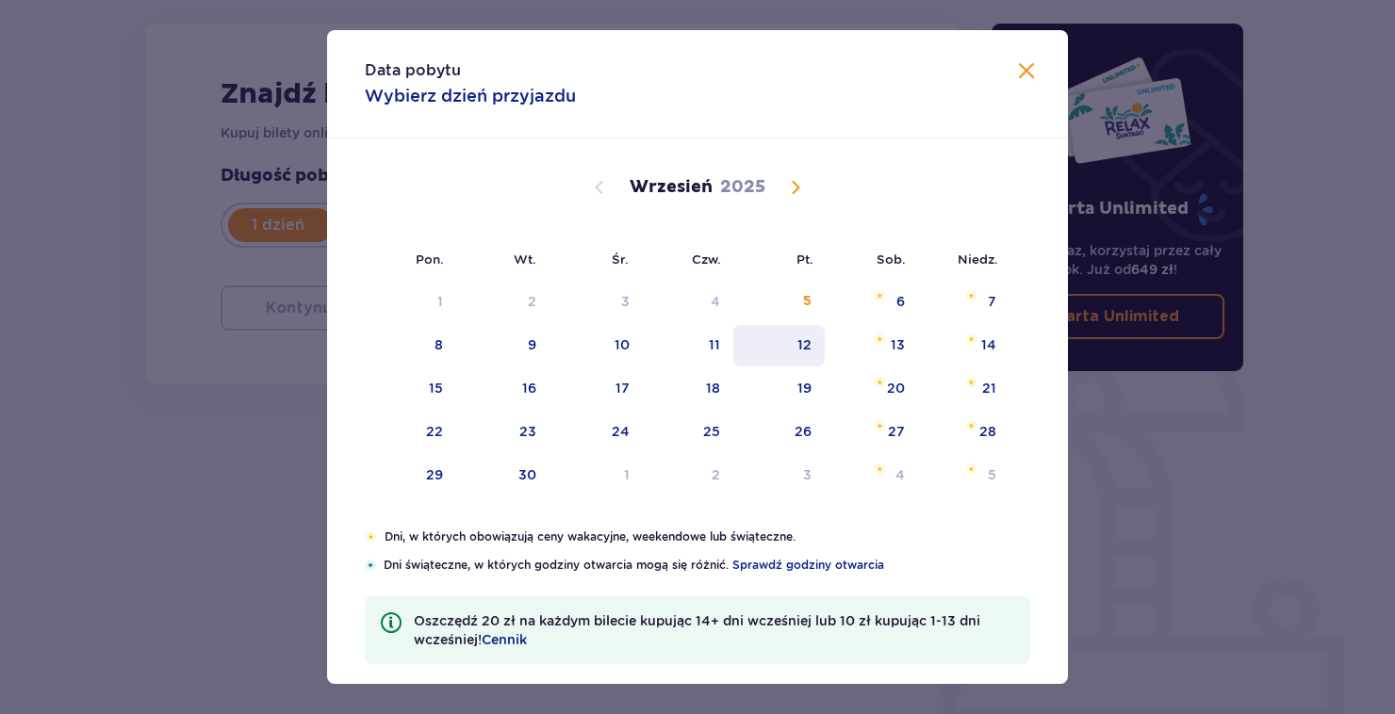
click at [808, 342] on div "12" at bounding box center [804, 344] width 14 height 19
type input "12.09.25"
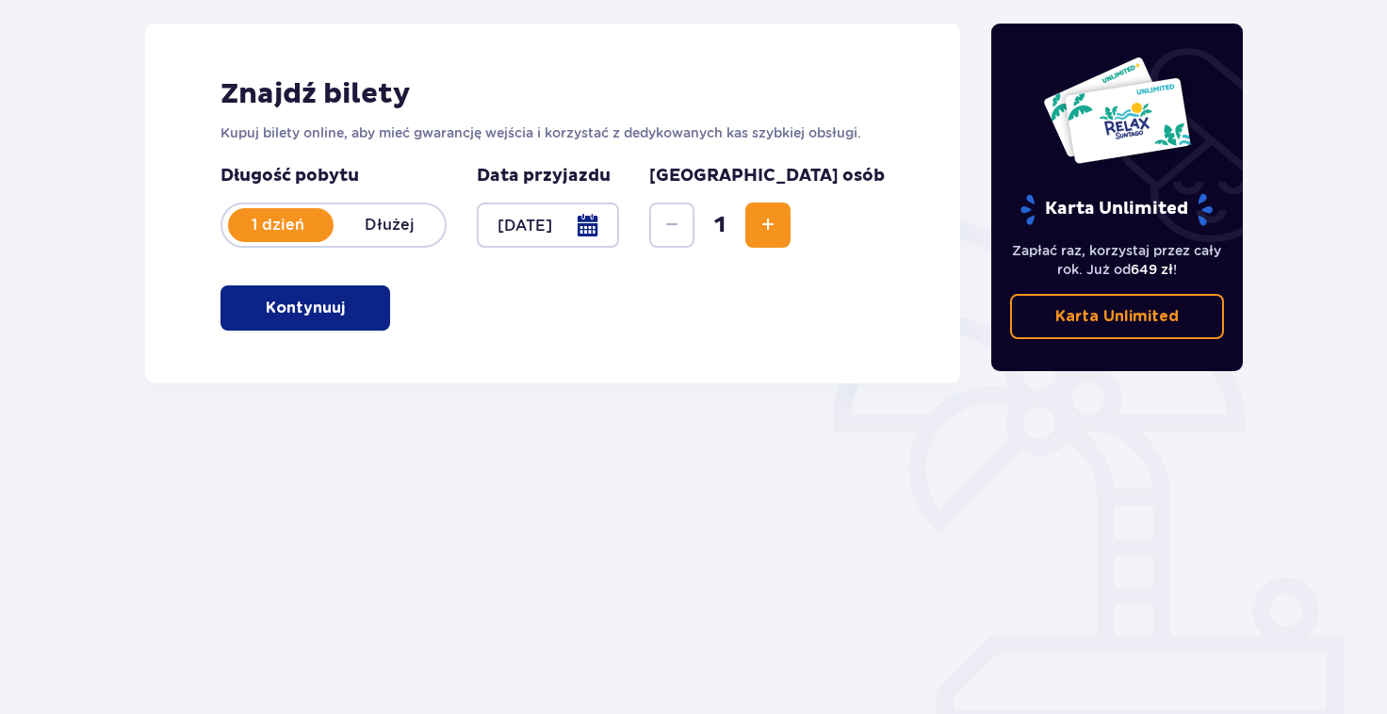
click at [779, 227] on span "Increase" at bounding box center [768, 225] width 23 height 23
click at [294, 307] on p "Kontynuuj" at bounding box center [305, 308] width 79 height 21
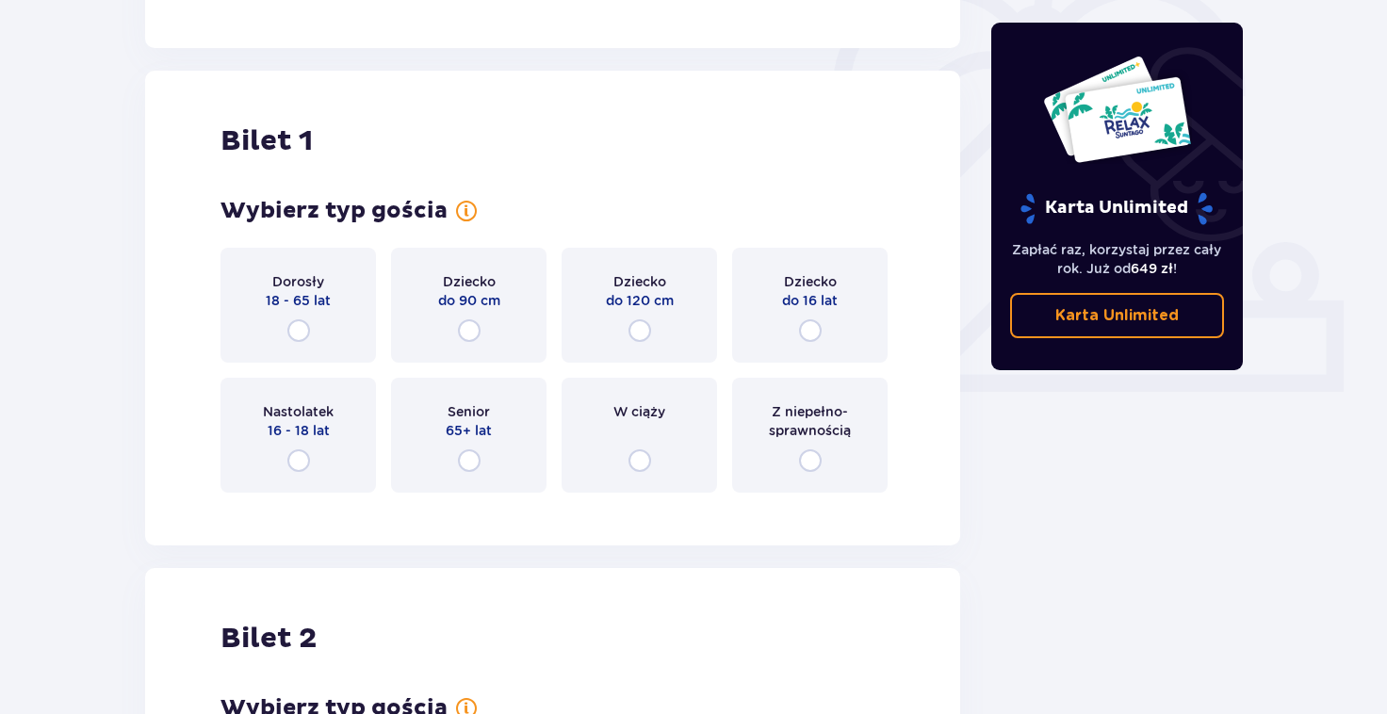
scroll to position [629, 0]
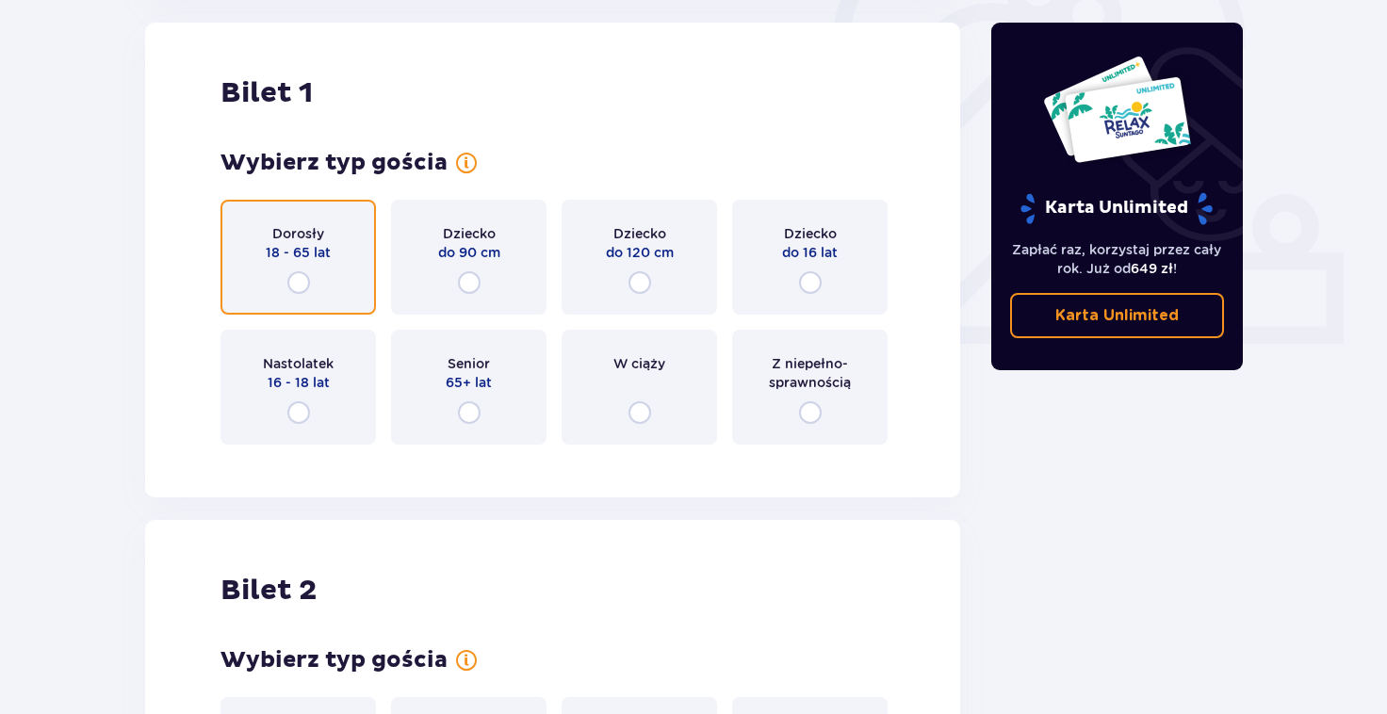
click at [294, 282] on input "radio" at bounding box center [298, 282] width 23 height 23
radio input "true"
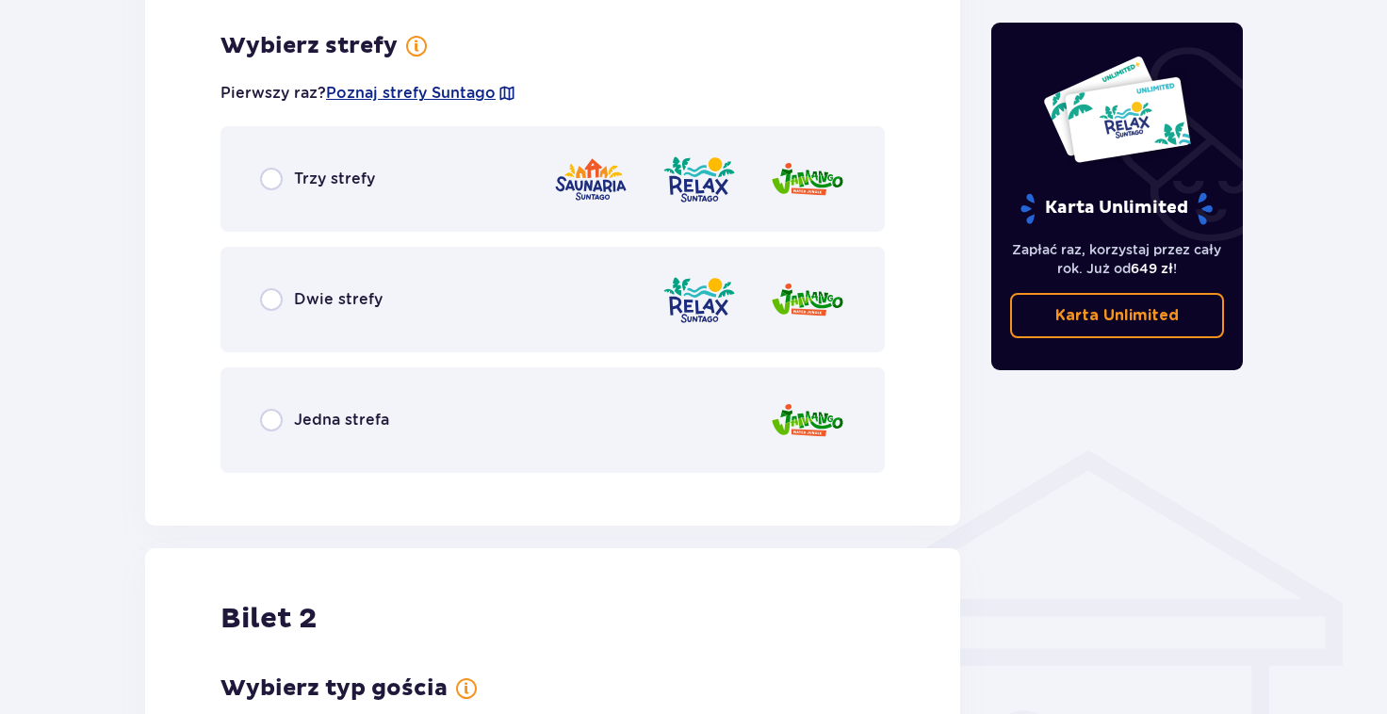
scroll to position [1089, 0]
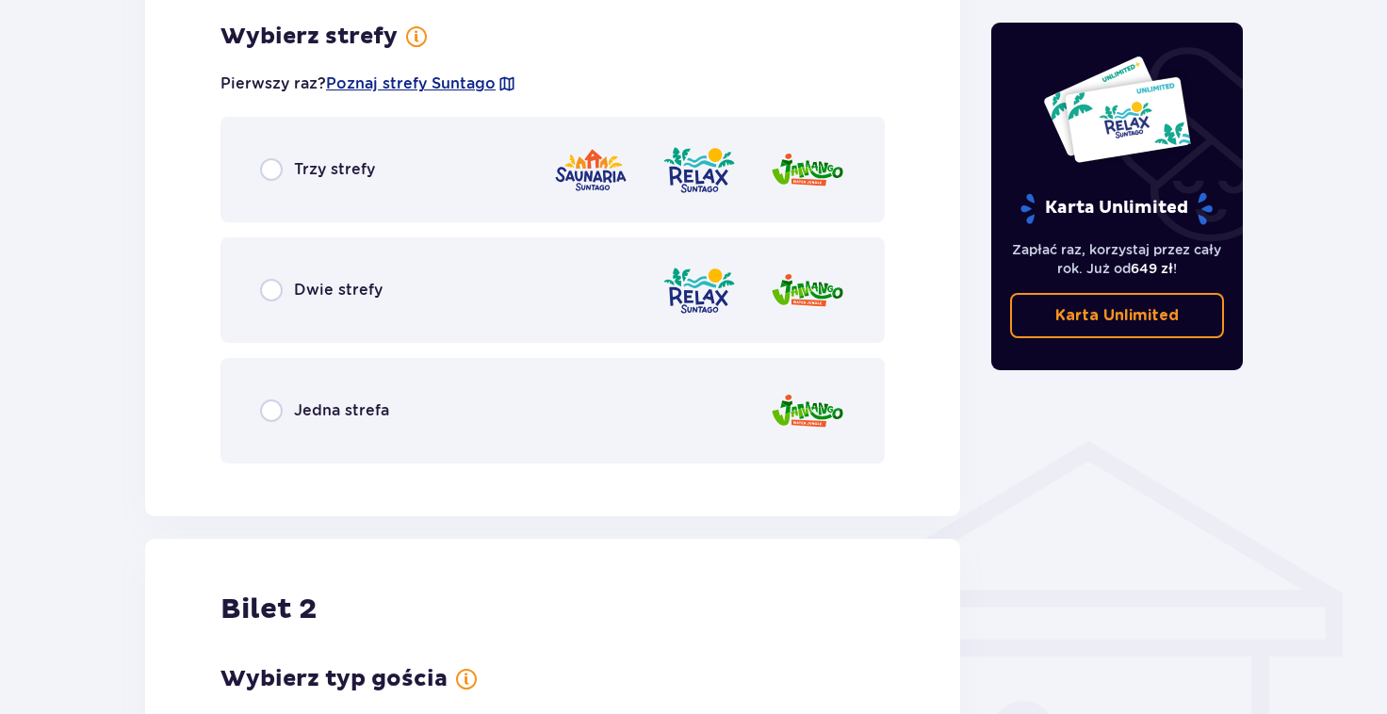
click at [464, 409] on div "Jedna strefa" at bounding box center [552, 411] width 664 height 106
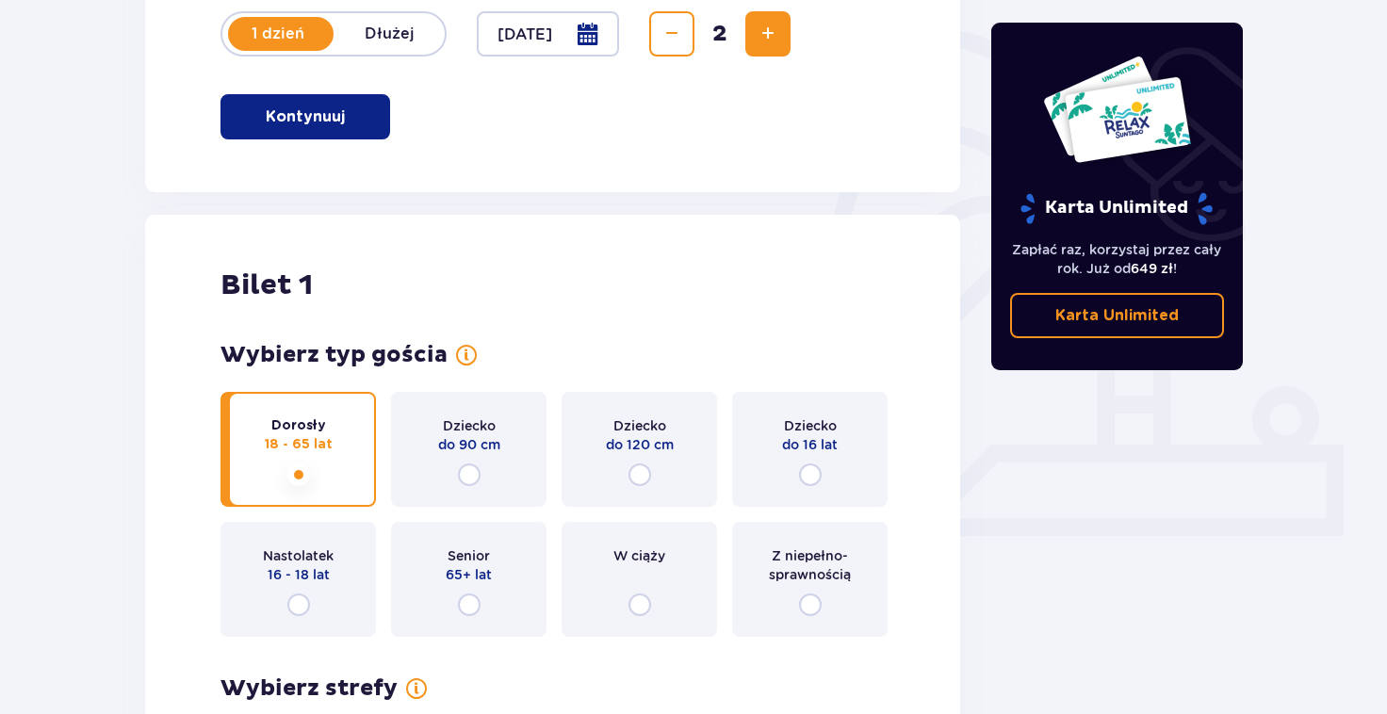
scroll to position [0, 0]
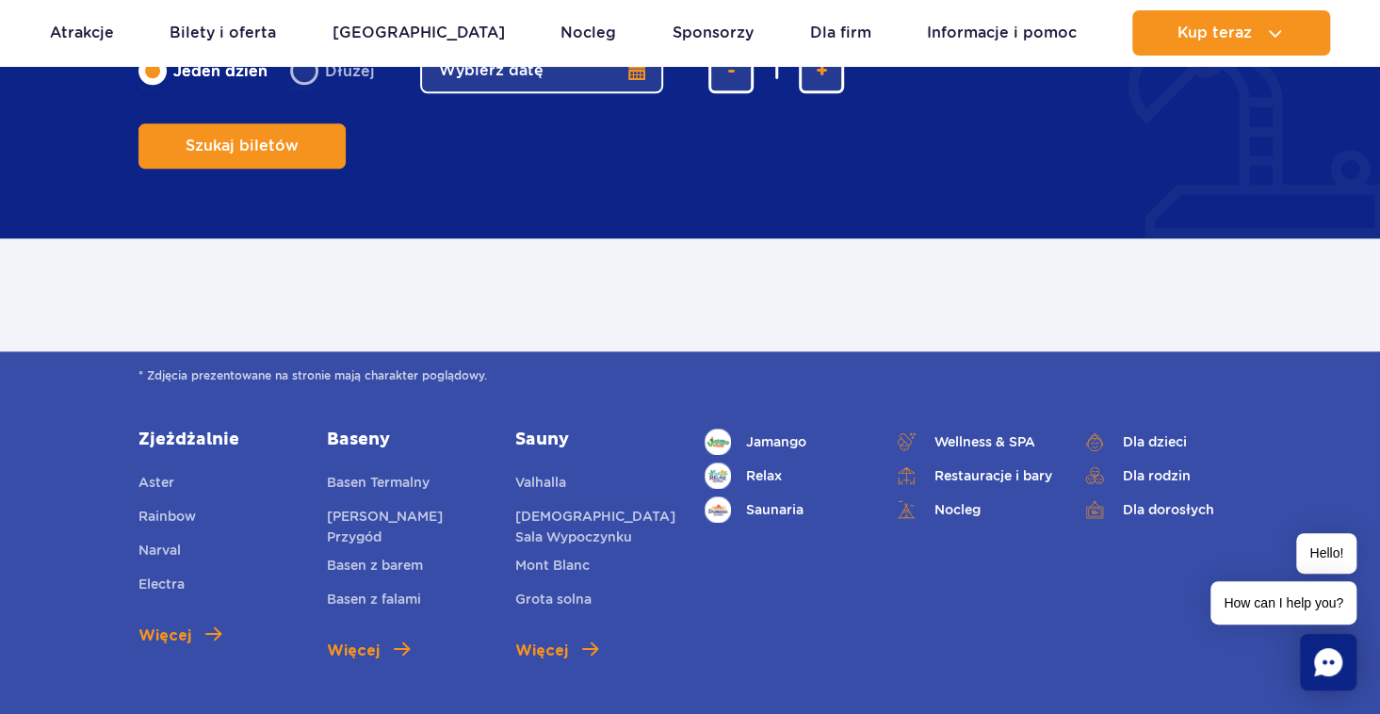
scroll to position [1123, 0]
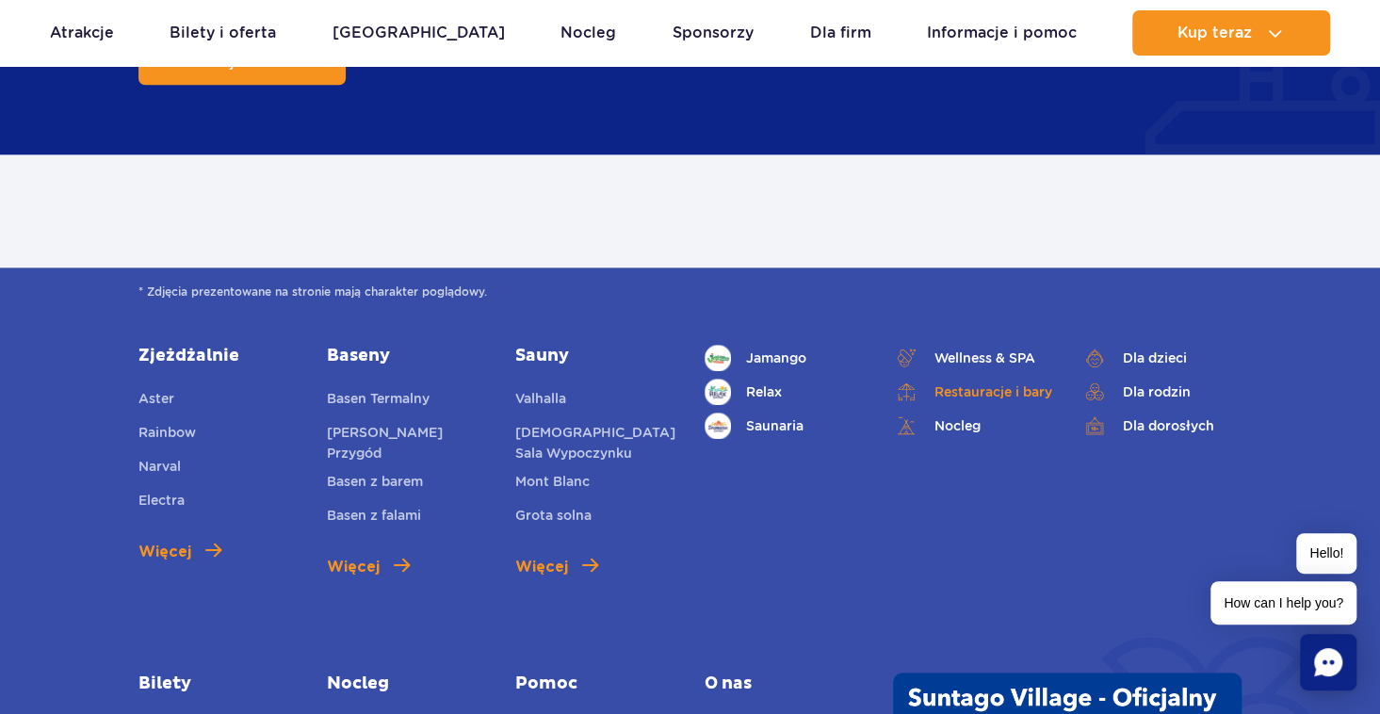
click at [984, 395] on link "Restauracje i bary" at bounding box center [973, 392] width 160 height 26
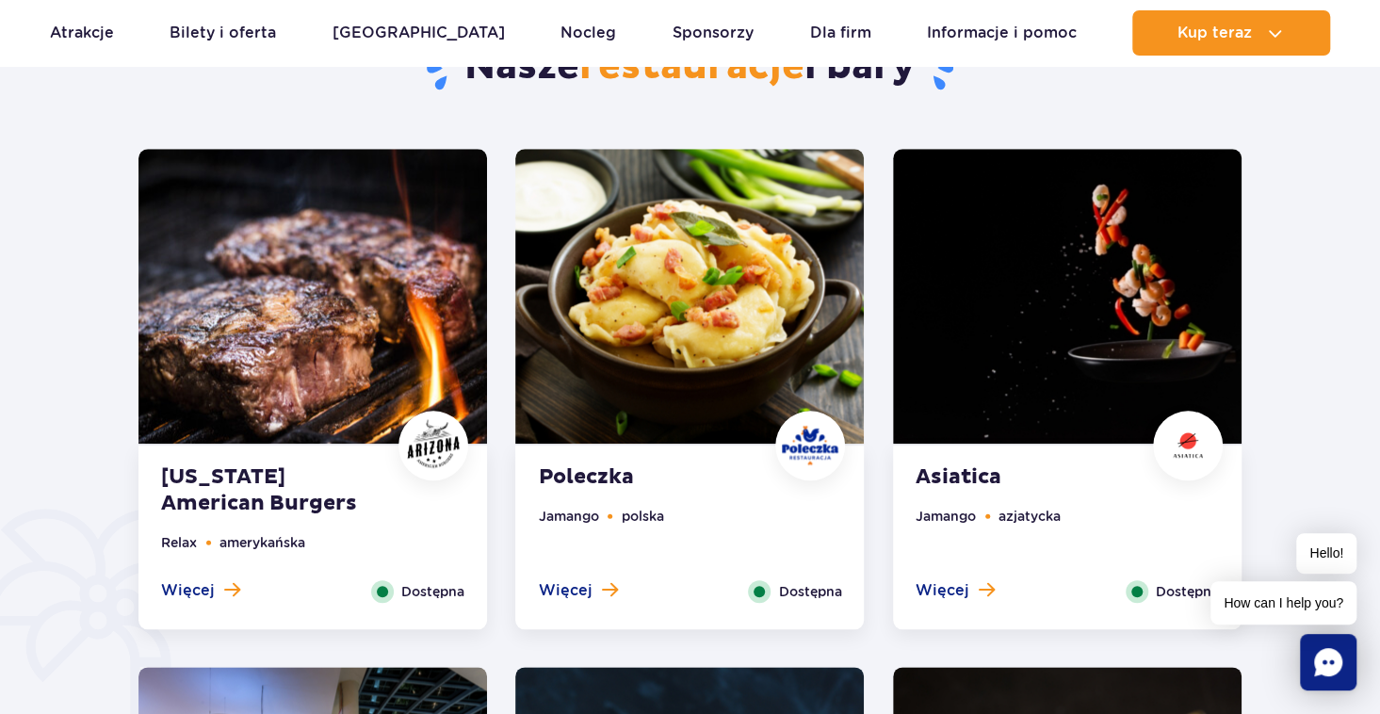
scroll to position [942, 0]
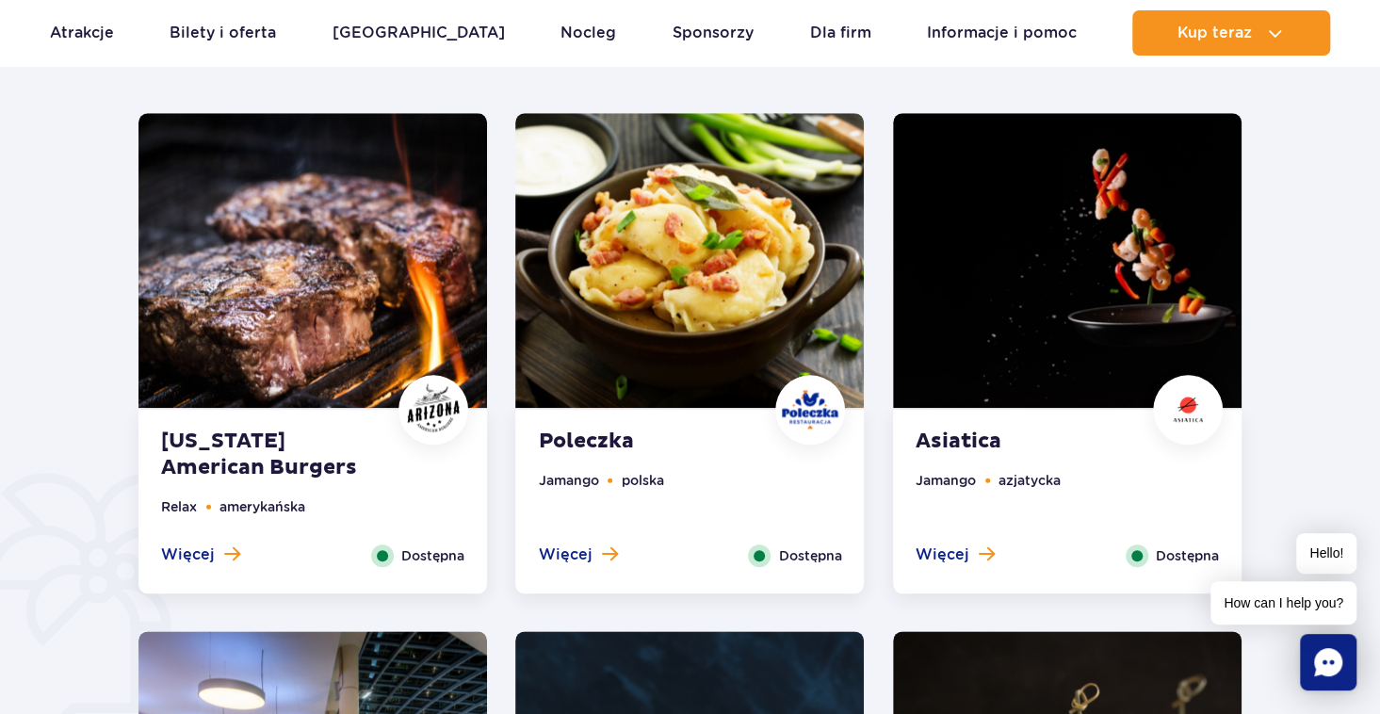
click at [85, 316] on div at bounding box center [690, 521] width 1519 height 1254
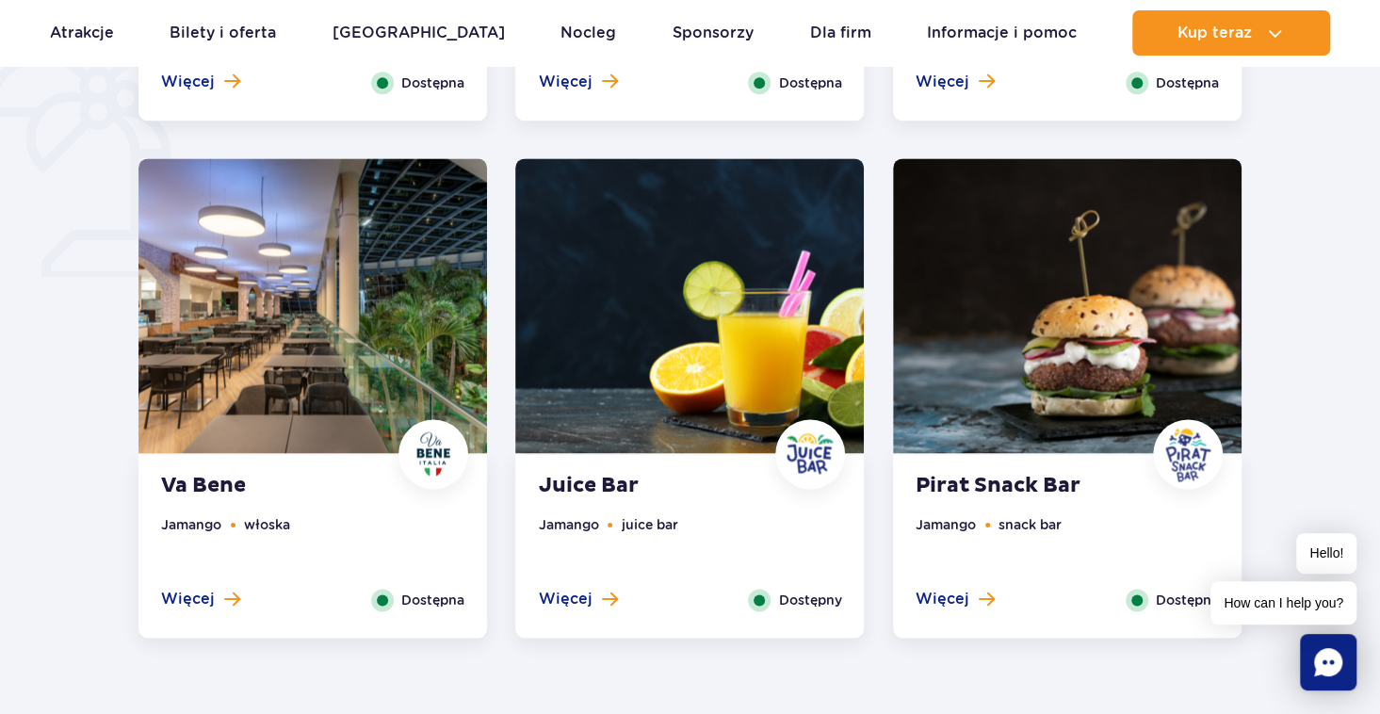
scroll to position [1413, 0]
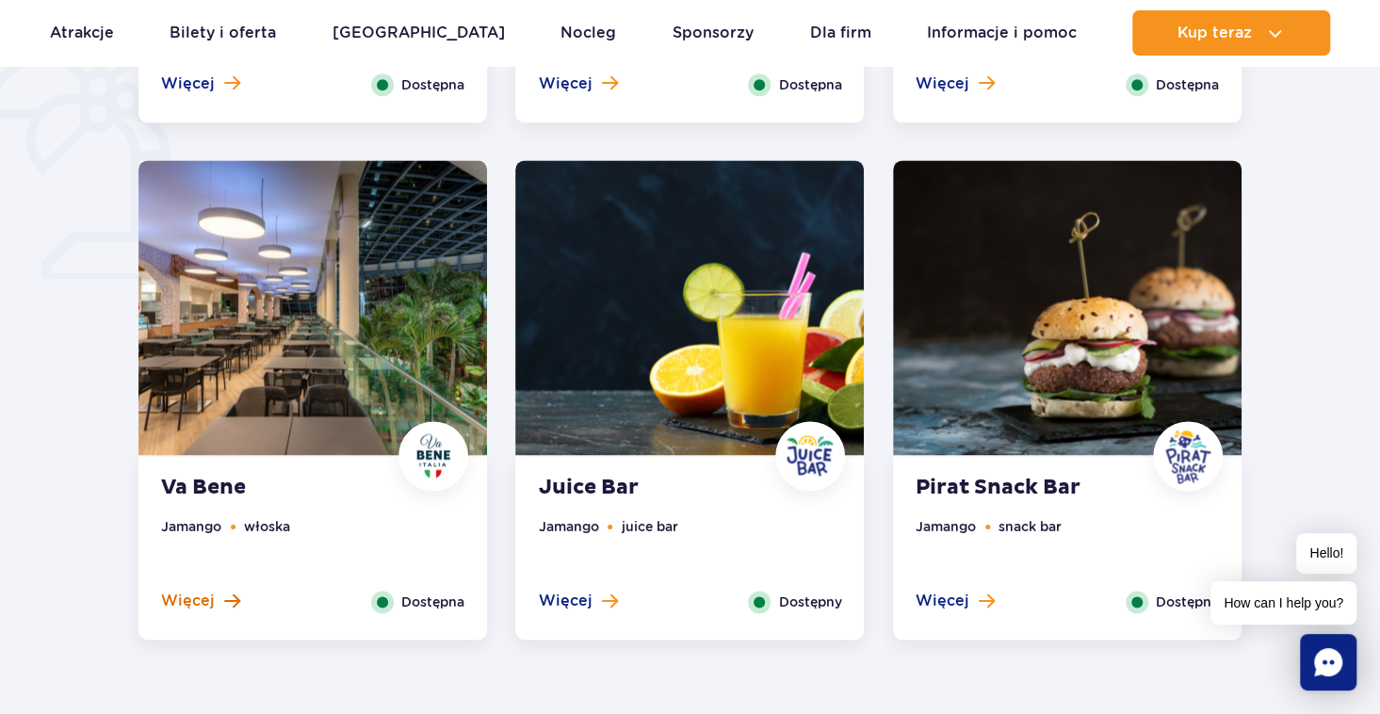
click at [200, 603] on span "Więcej" at bounding box center [188, 601] width 54 height 21
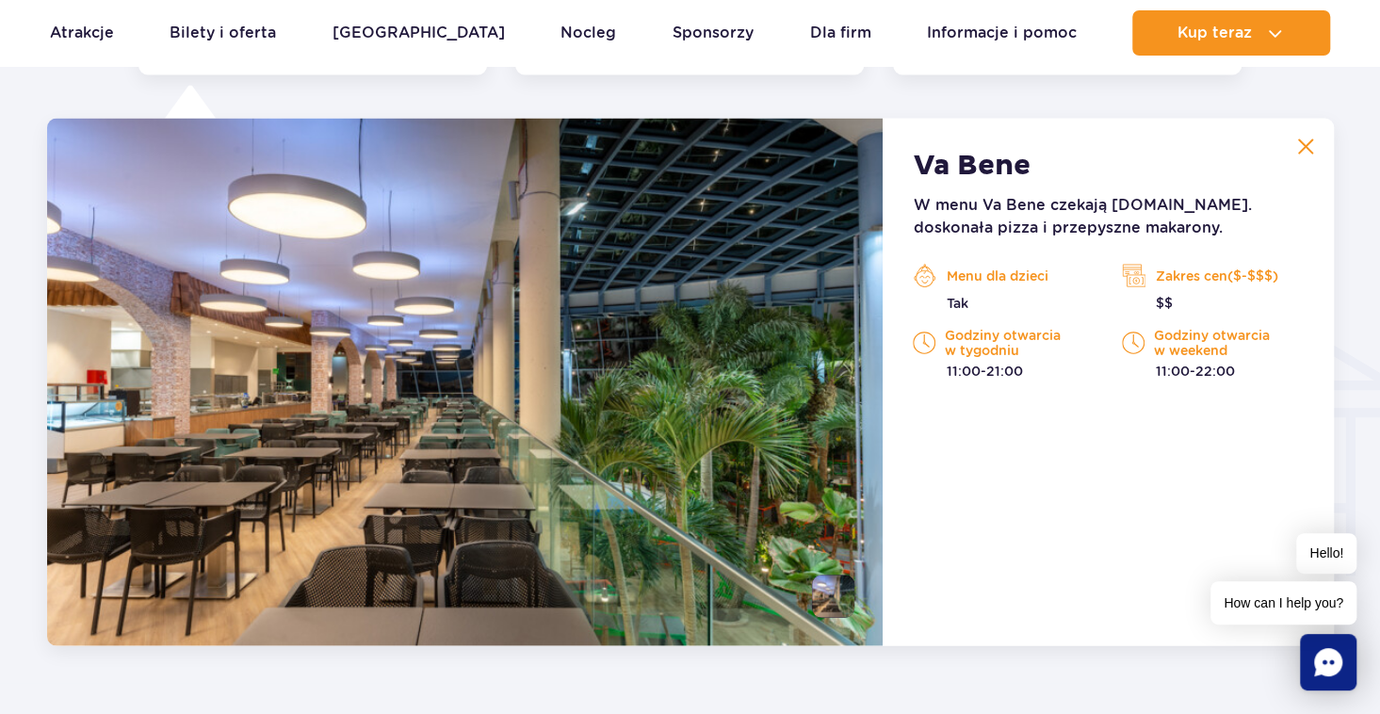
scroll to position [1983, 0]
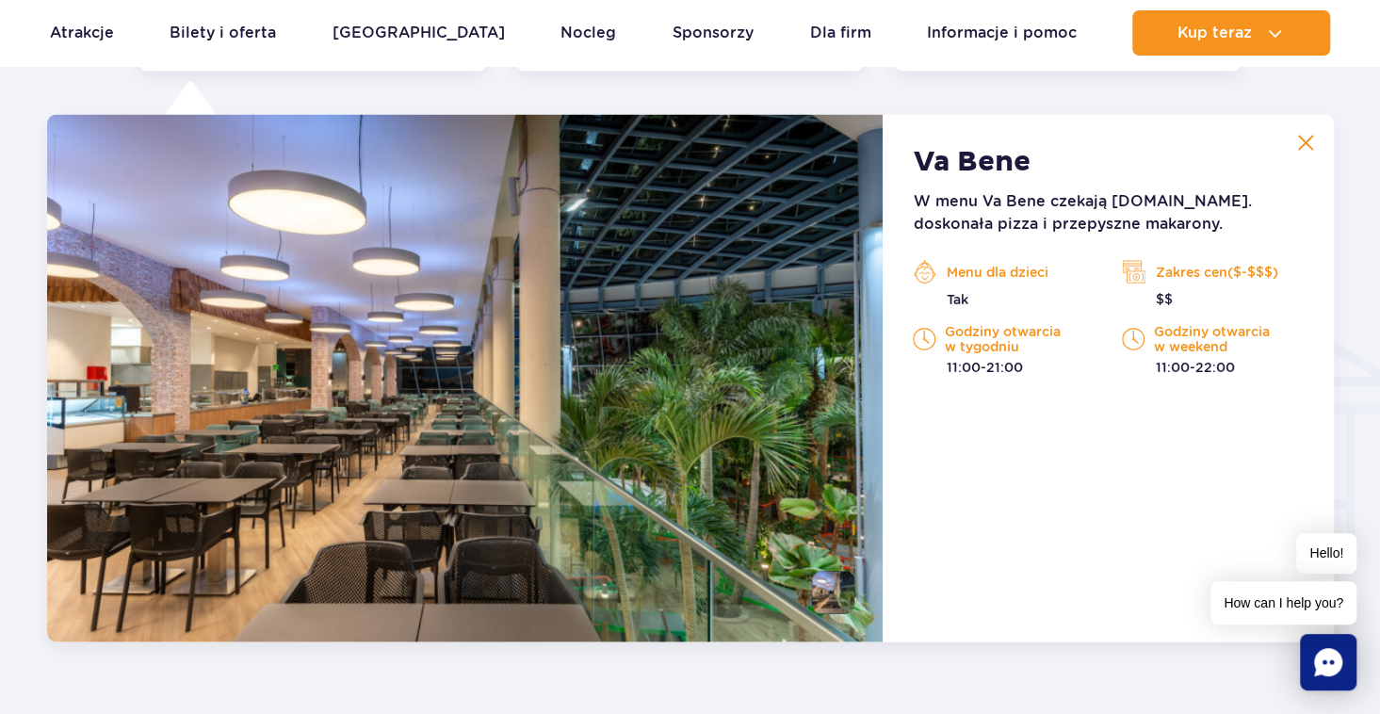
click at [1303, 141] on img at bounding box center [1306, 142] width 17 height 17
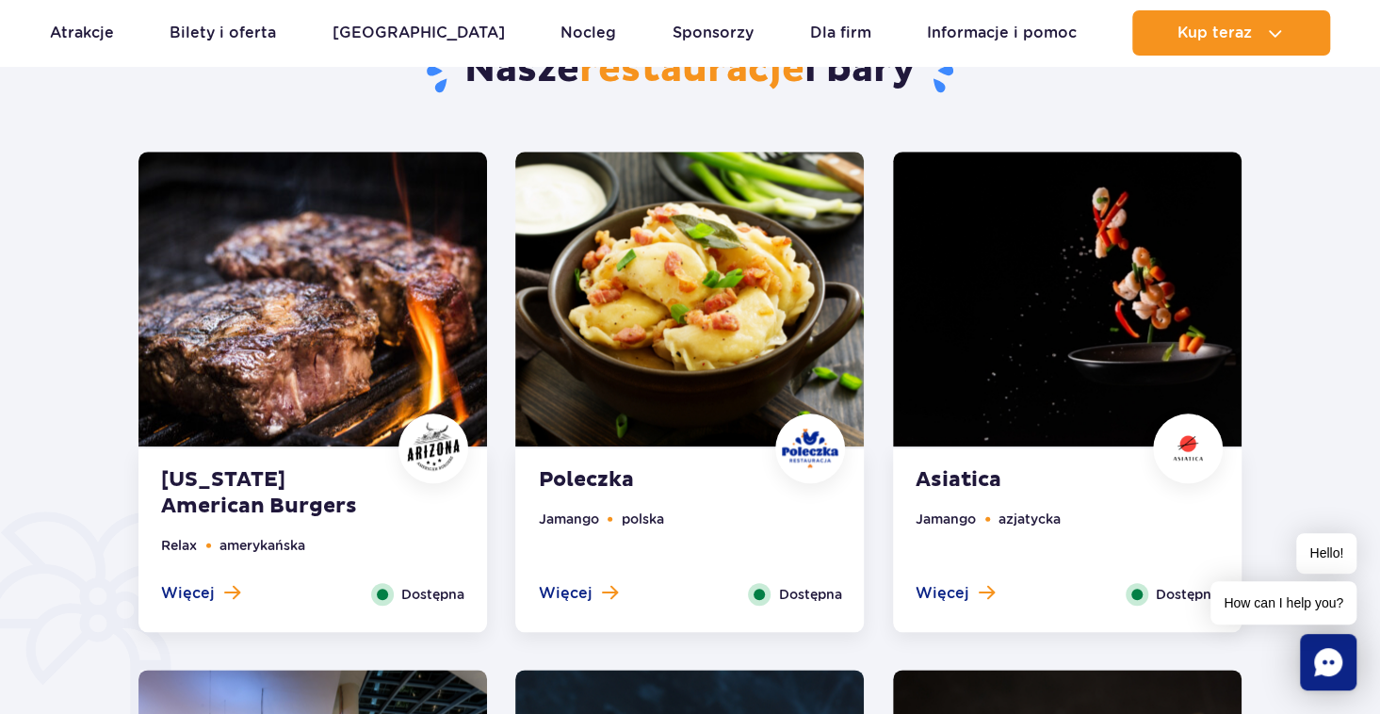
scroll to position [852, 0]
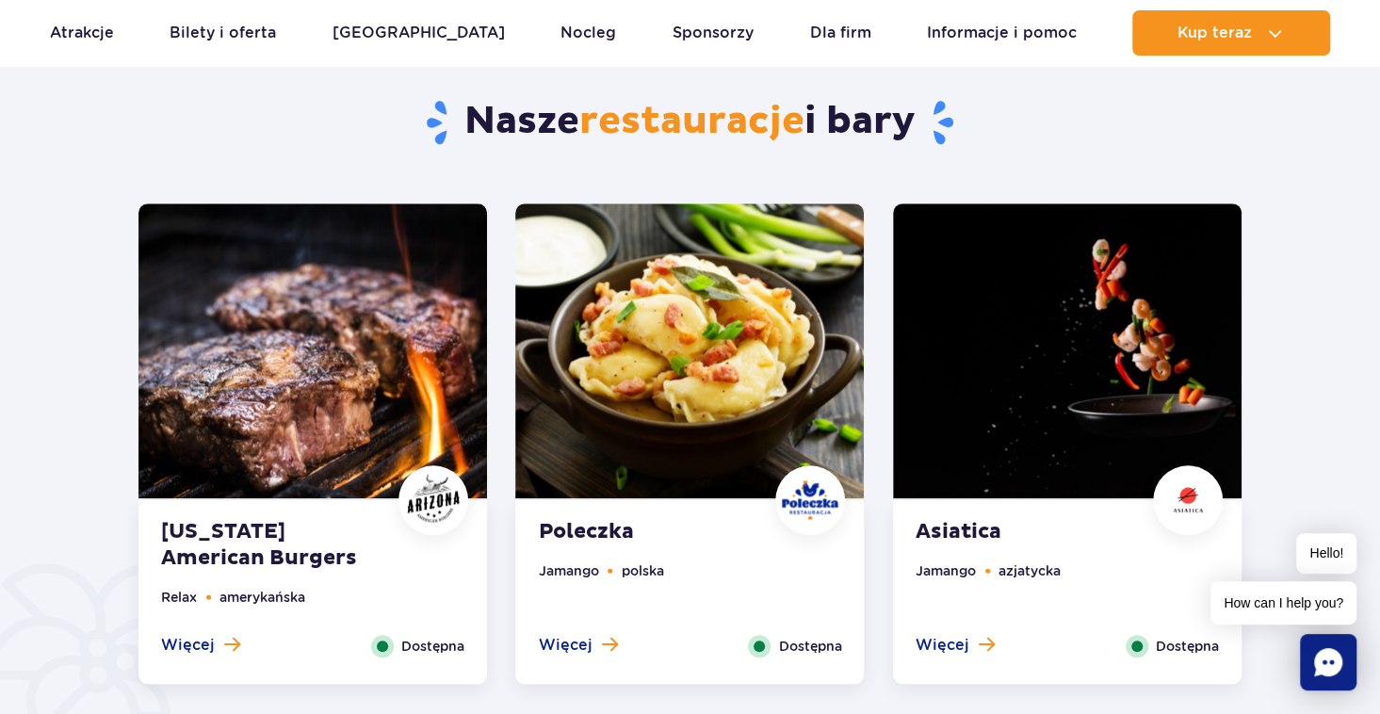
click at [605, 329] on img at bounding box center [689, 351] width 349 height 295
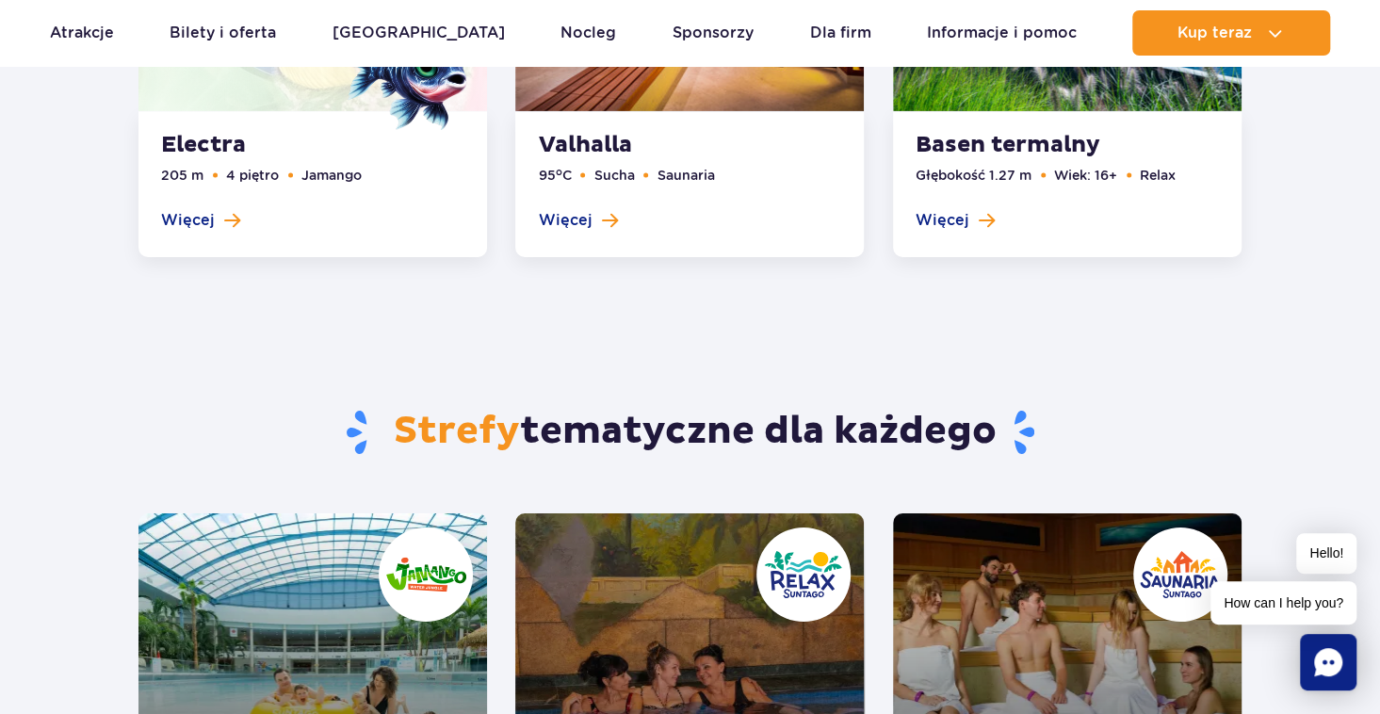
scroll to position [3349, 0]
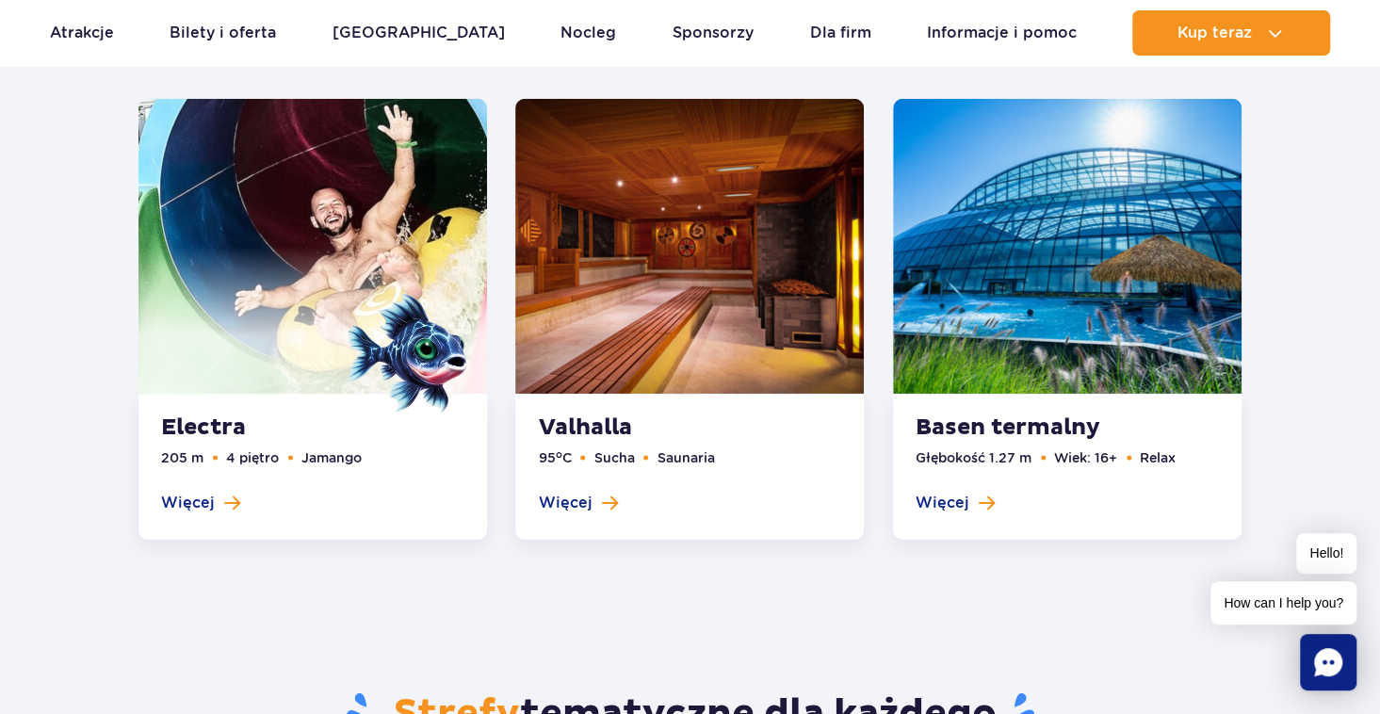
click at [959, 500] on link at bounding box center [1067, 320] width 349 height 442
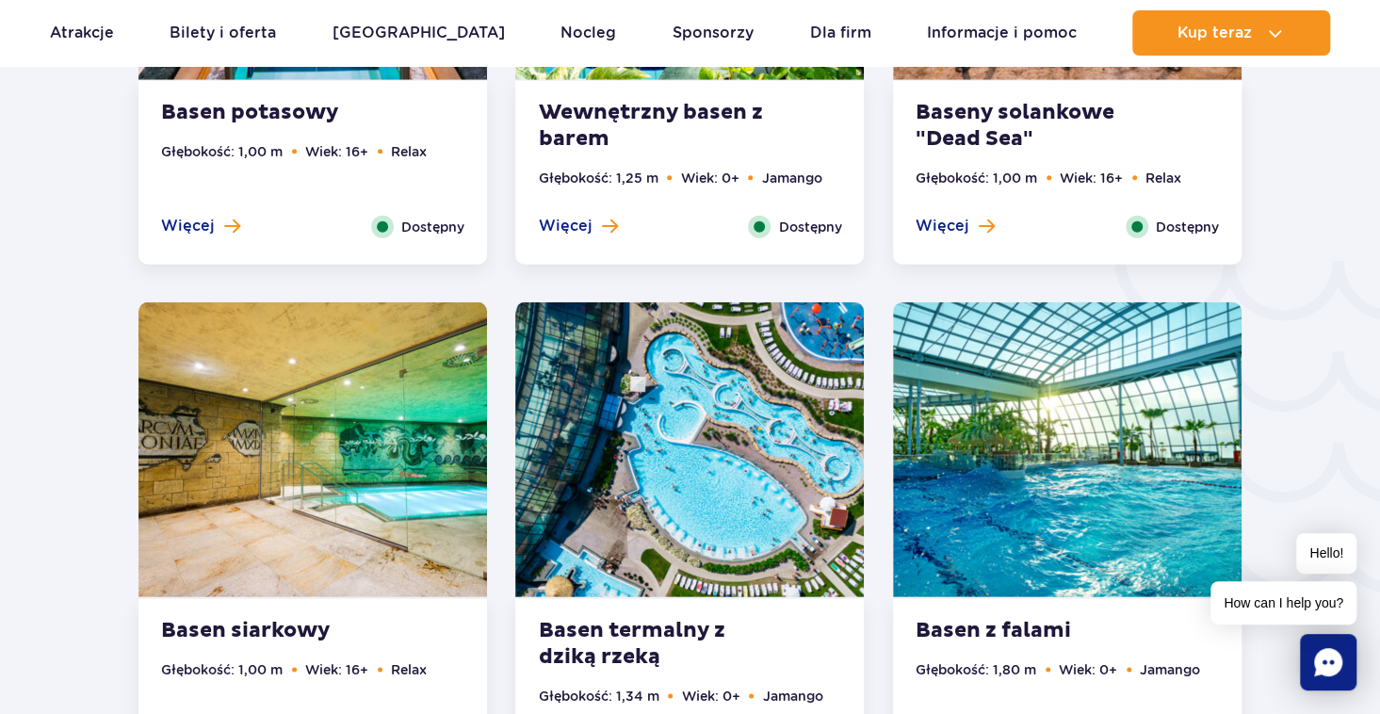
scroll to position [2991, 0]
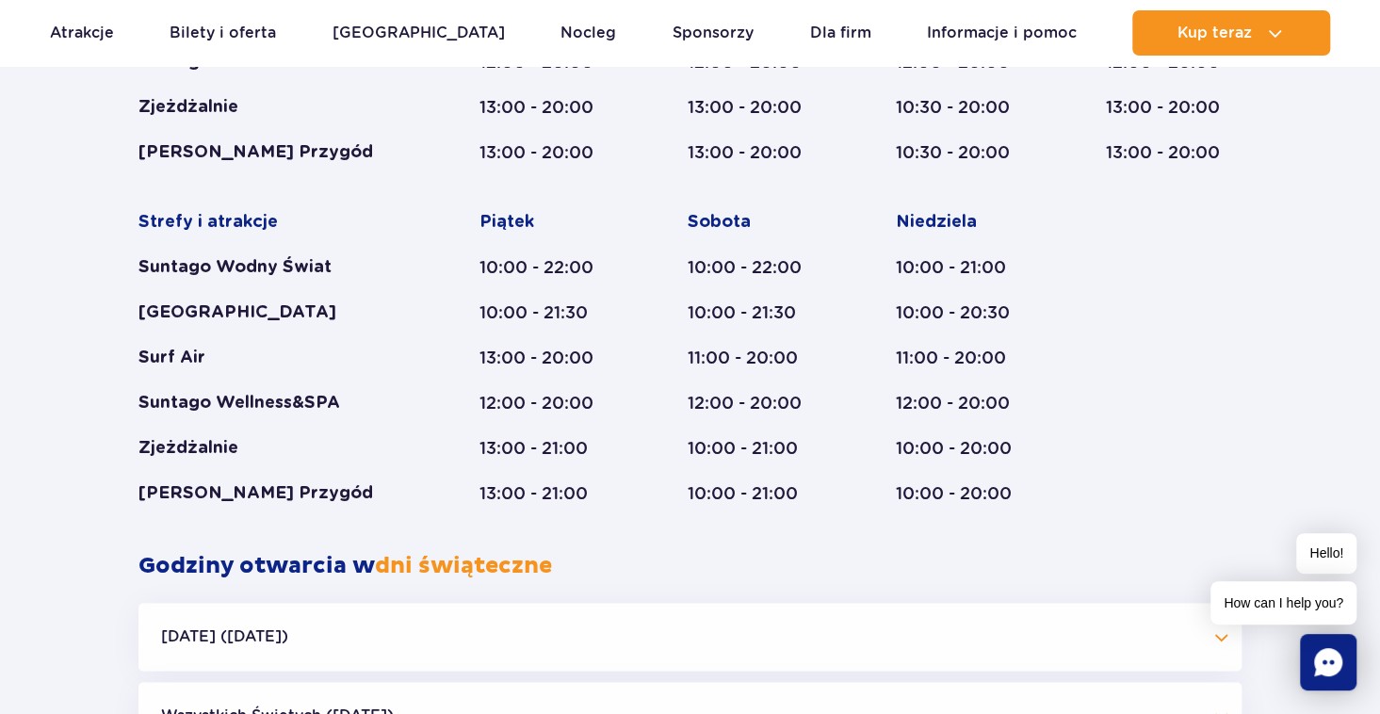
scroll to position [1438, 0]
